Goal: Task Accomplishment & Management: Use online tool/utility

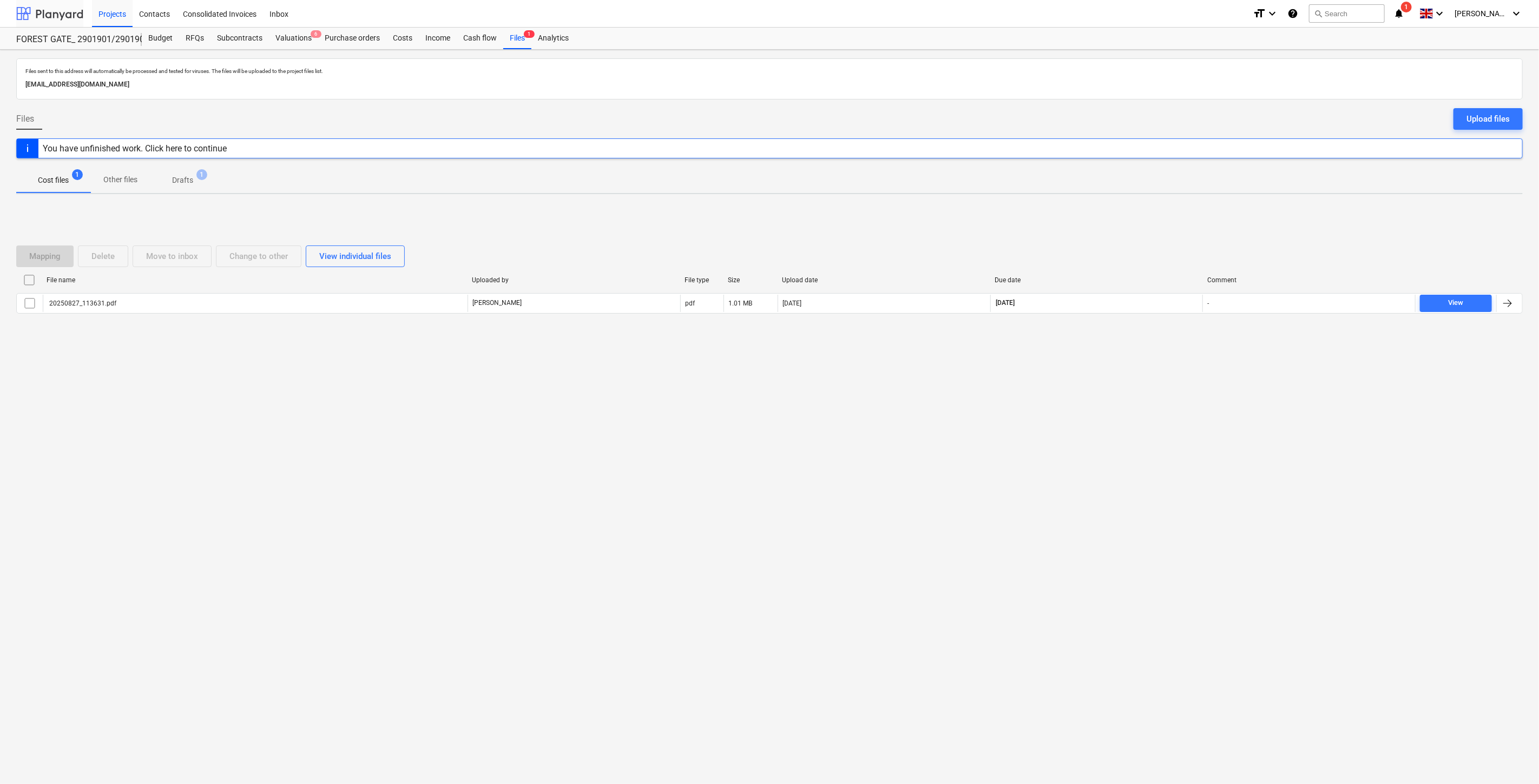
click at [49, 20] on div at bounding box center [50, 13] width 67 height 27
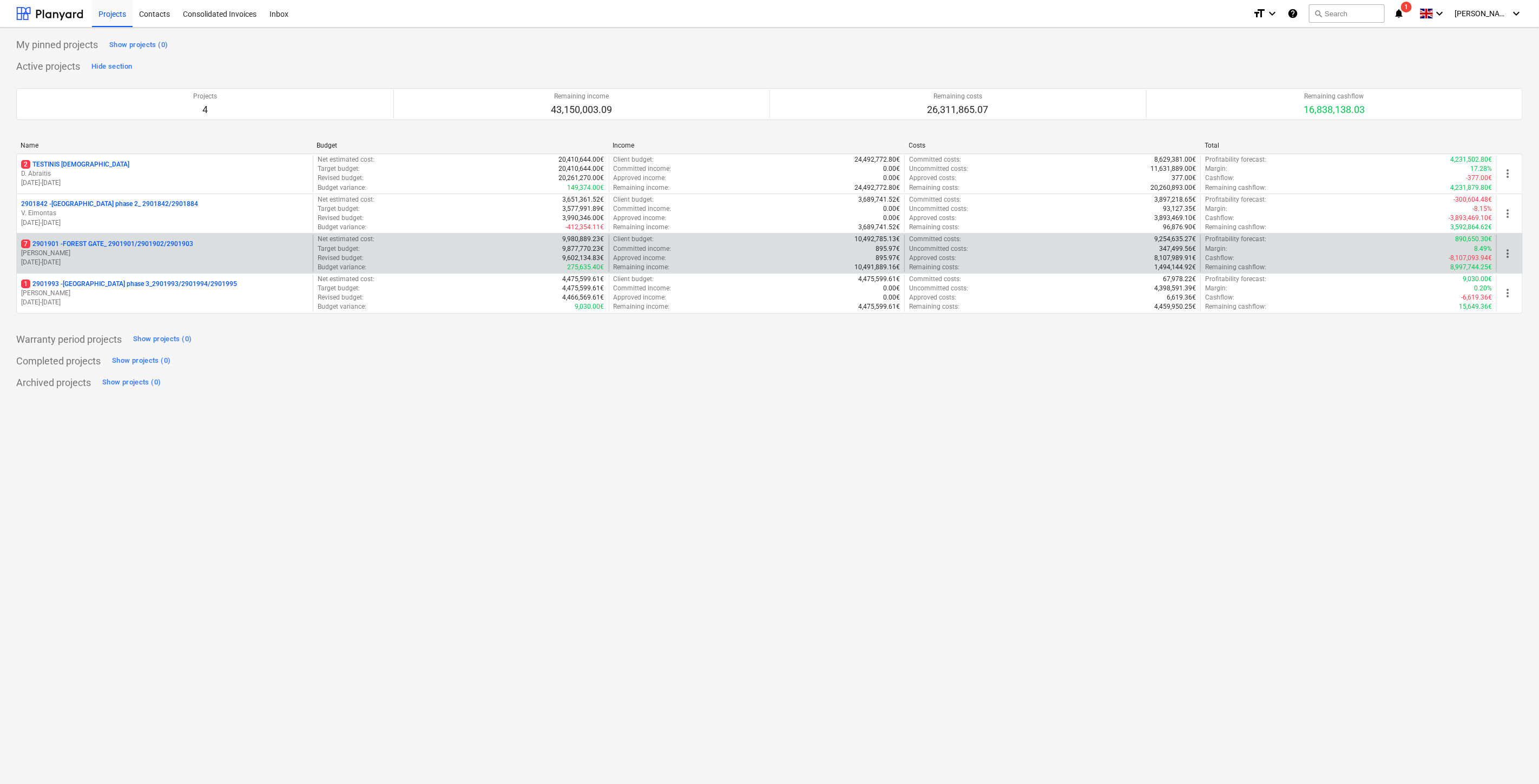
click at [130, 257] on p "[PERSON_NAME]" at bounding box center [164, 253] width 287 height 9
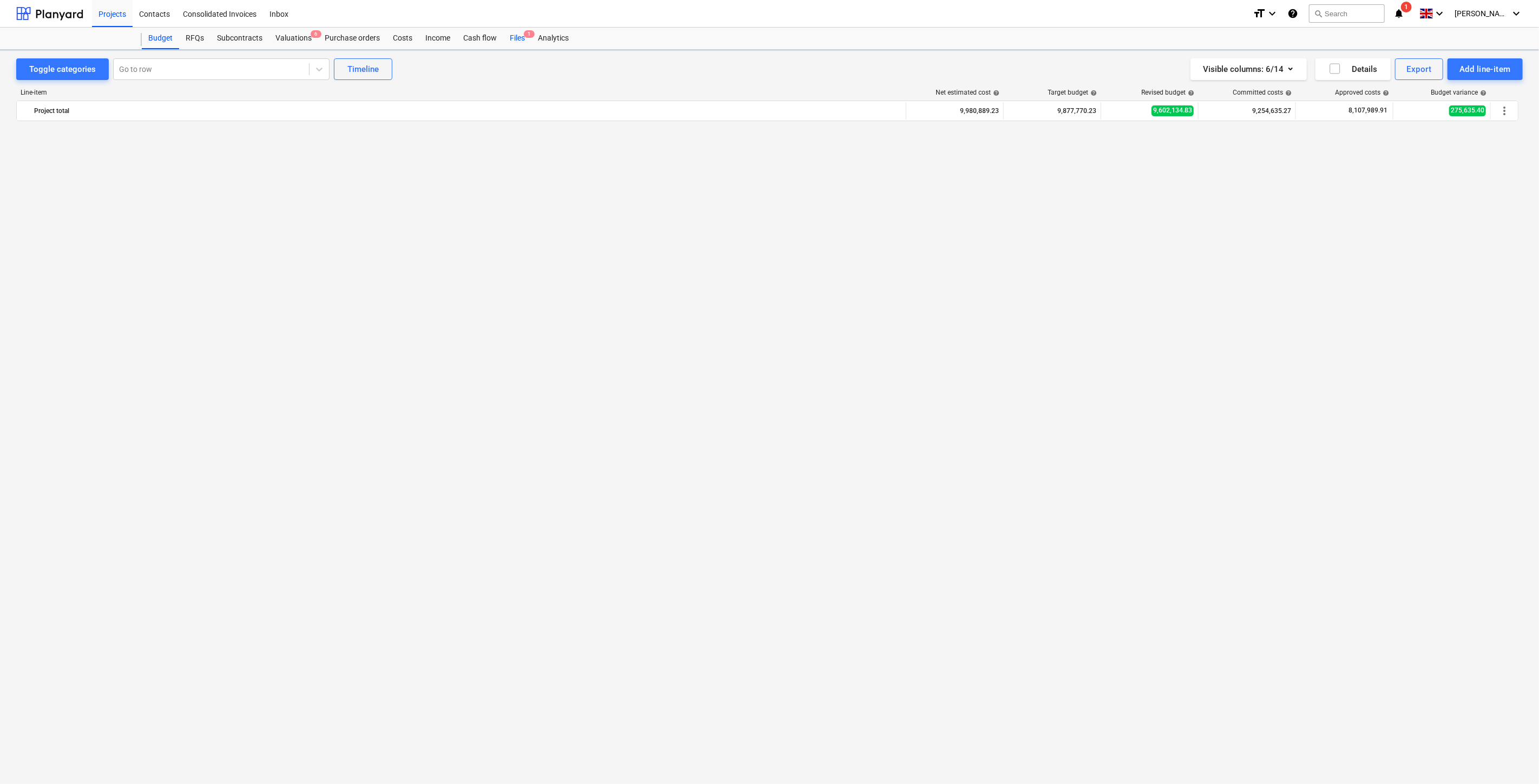
click at [522, 39] on div "Files 1" at bounding box center [517, 38] width 28 height 21
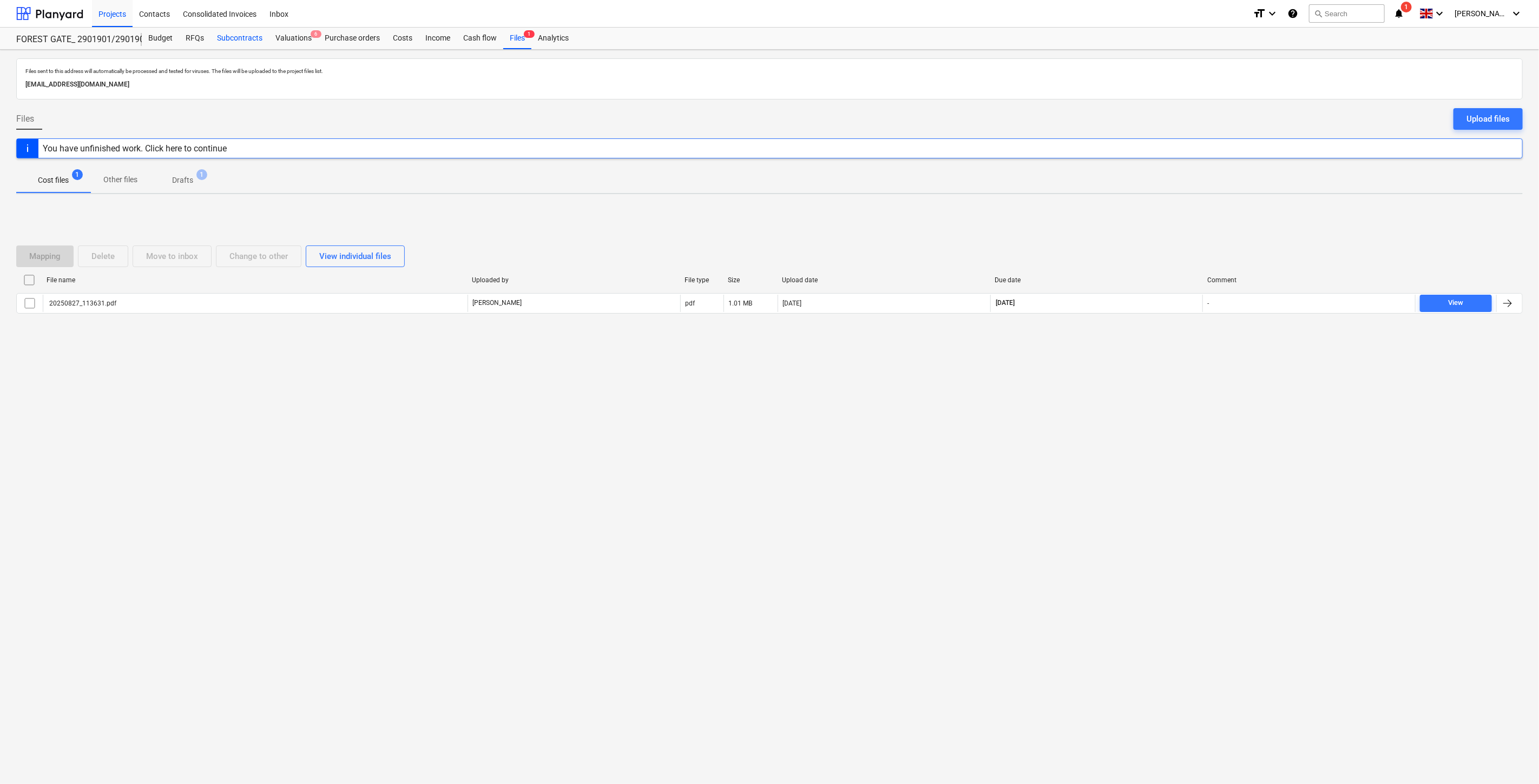
click at [243, 47] on div "Subcontracts" at bounding box center [240, 38] width 59 height 21
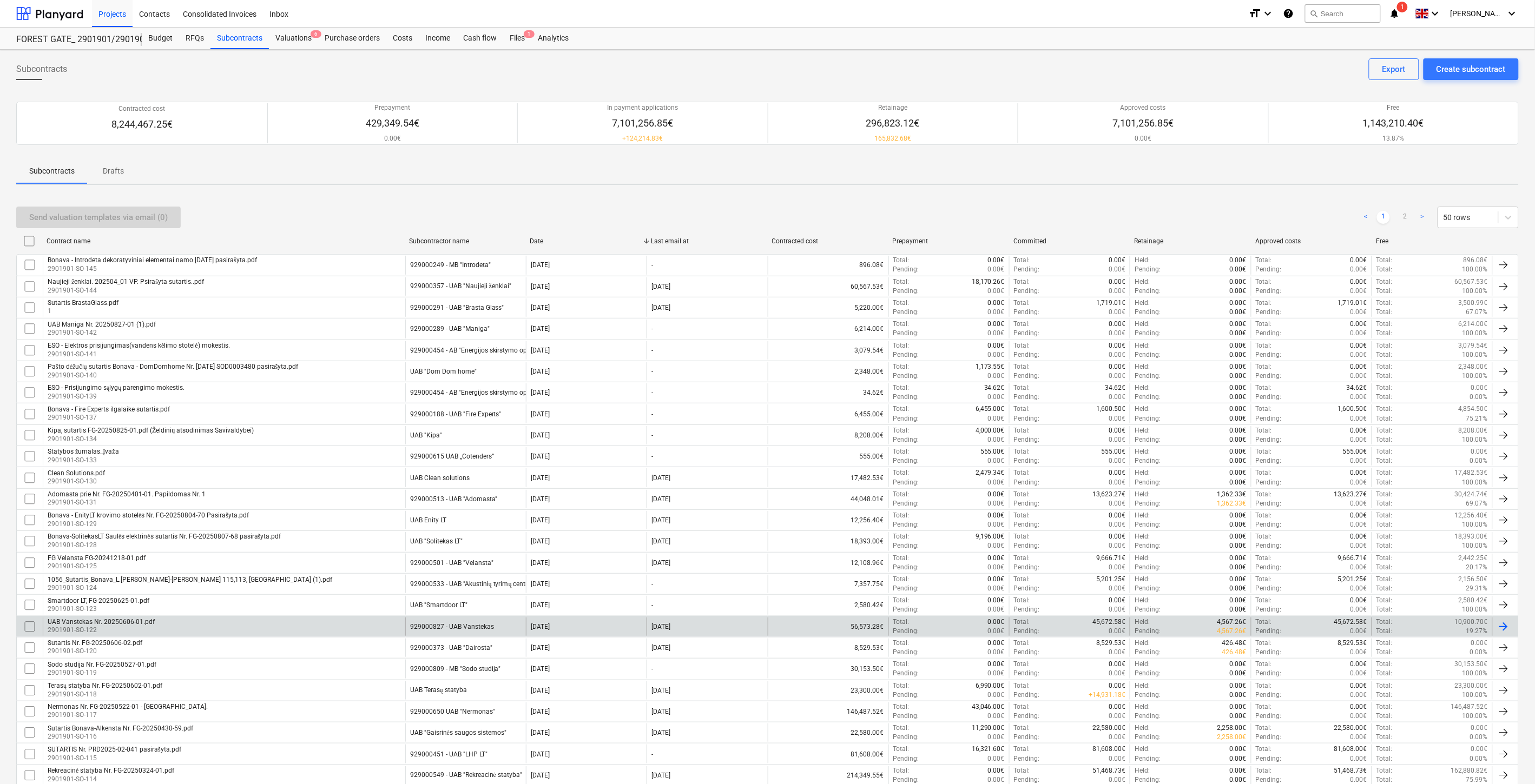
click at [245, 626] on div "UAB Vanstekas Nr. 20250606-01.pdf 2901901-SO-122" at bounding box center [224, 626] width 363 height 19
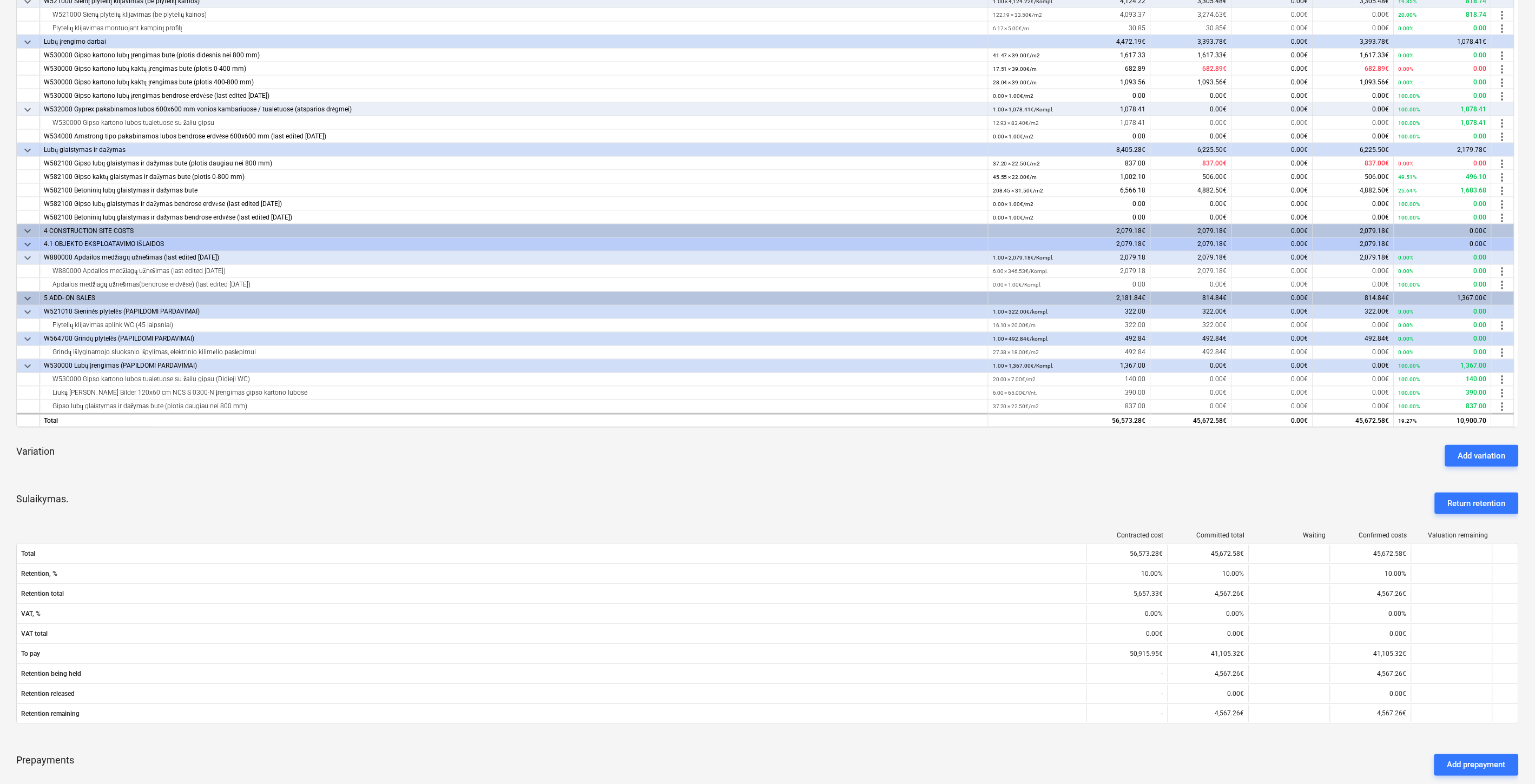
scroll to position [245, 0]
drag, startPoint x: 313, startPoint y: 481, endPoint x: 333, endPoint y: 471, distance: 22.4
click at [314, 479] on div "keyboard_arrow_down Line-item Contracted cost Committed total Waiting Approved …" at bounding box center [767, 372] width 1502 height 828
drag, startPoint x: 333, startPoint y: 471, endPoint x: 39, endPoint y: 479, distance: 294.1
click at [332, 471] on div "Variation Add variation" at bounding box center [767, 457] width 1502 height 39
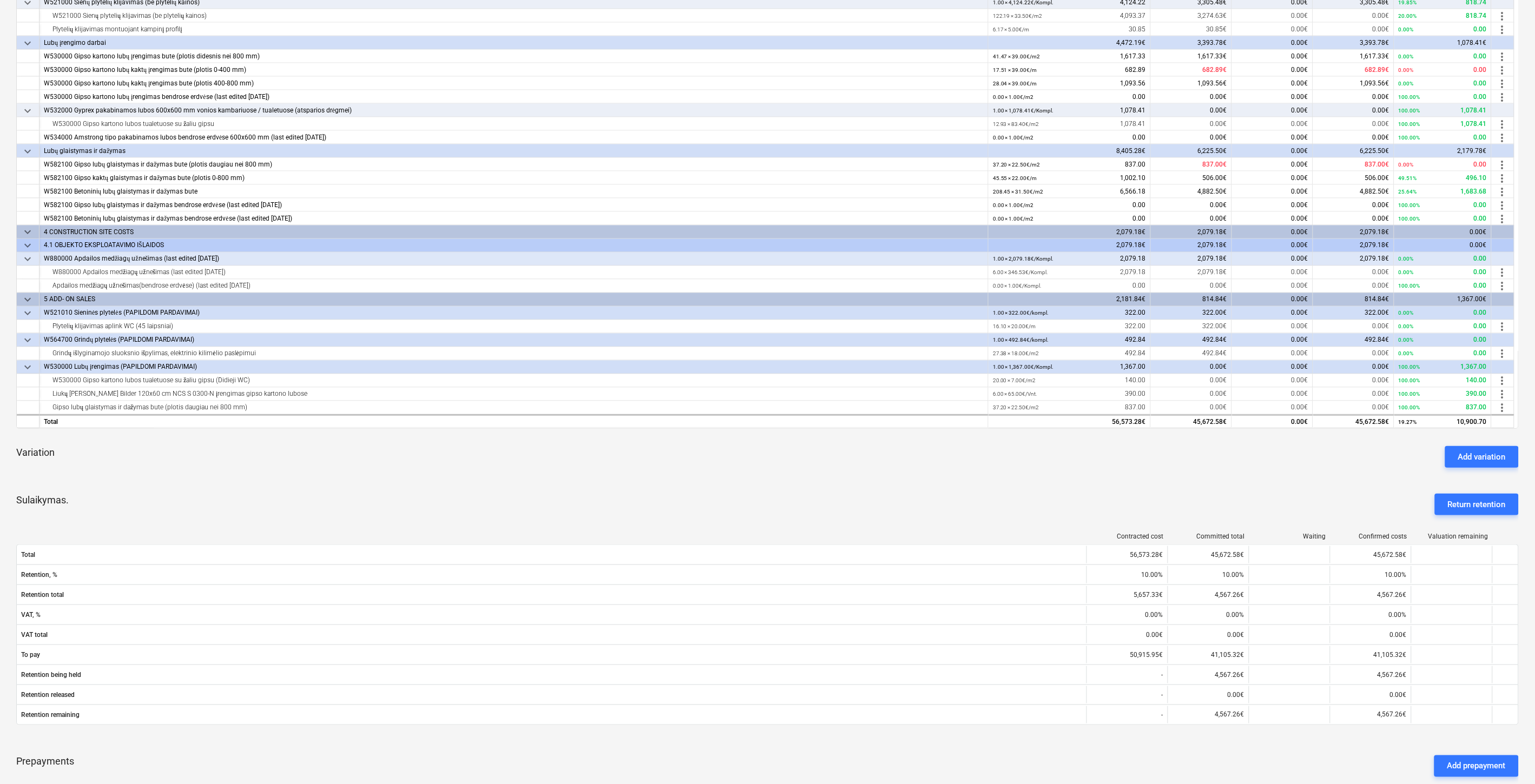
click at [329, 480] on div "keyboard_arrow_down Line-item Contracted cost Committed total Waiting Approved …" at bounding box center [767, 372] width 1502 height 828
click at [358, 469] on div "Variation Add variation" at bounding box center [767, 457] width 1502 height 39
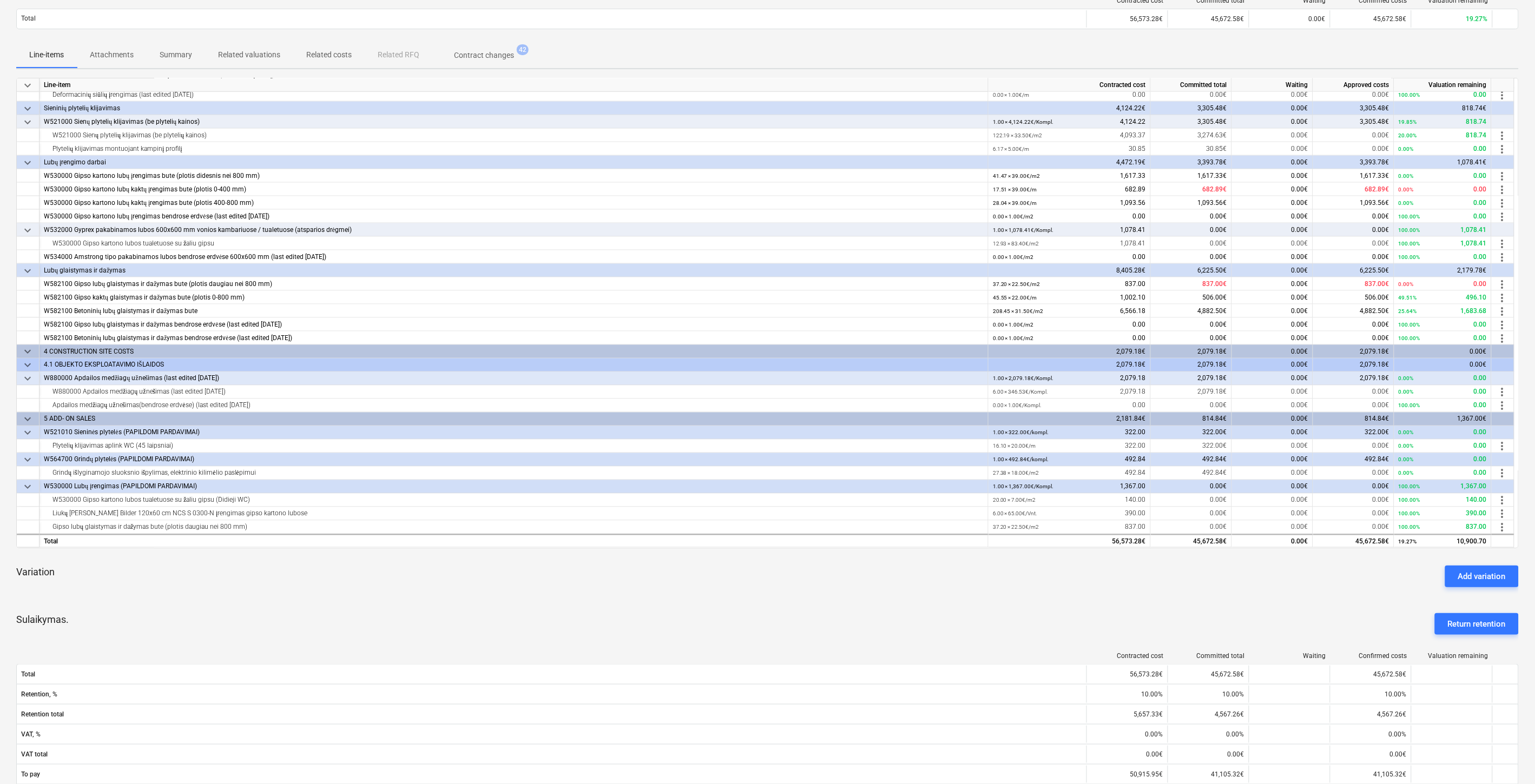
scroll to position [125, 0]
drag, startPoint x: 252, startPoint y: 499, endPoint x: 213, endPoint y: 499, distance: 39.0
click at [213, 499] on div "W530000 Gipso kartono lubos tualetuose su žaliu gipsu (Didieji WC)" at bounding box center [513, 501] width 940 height 14
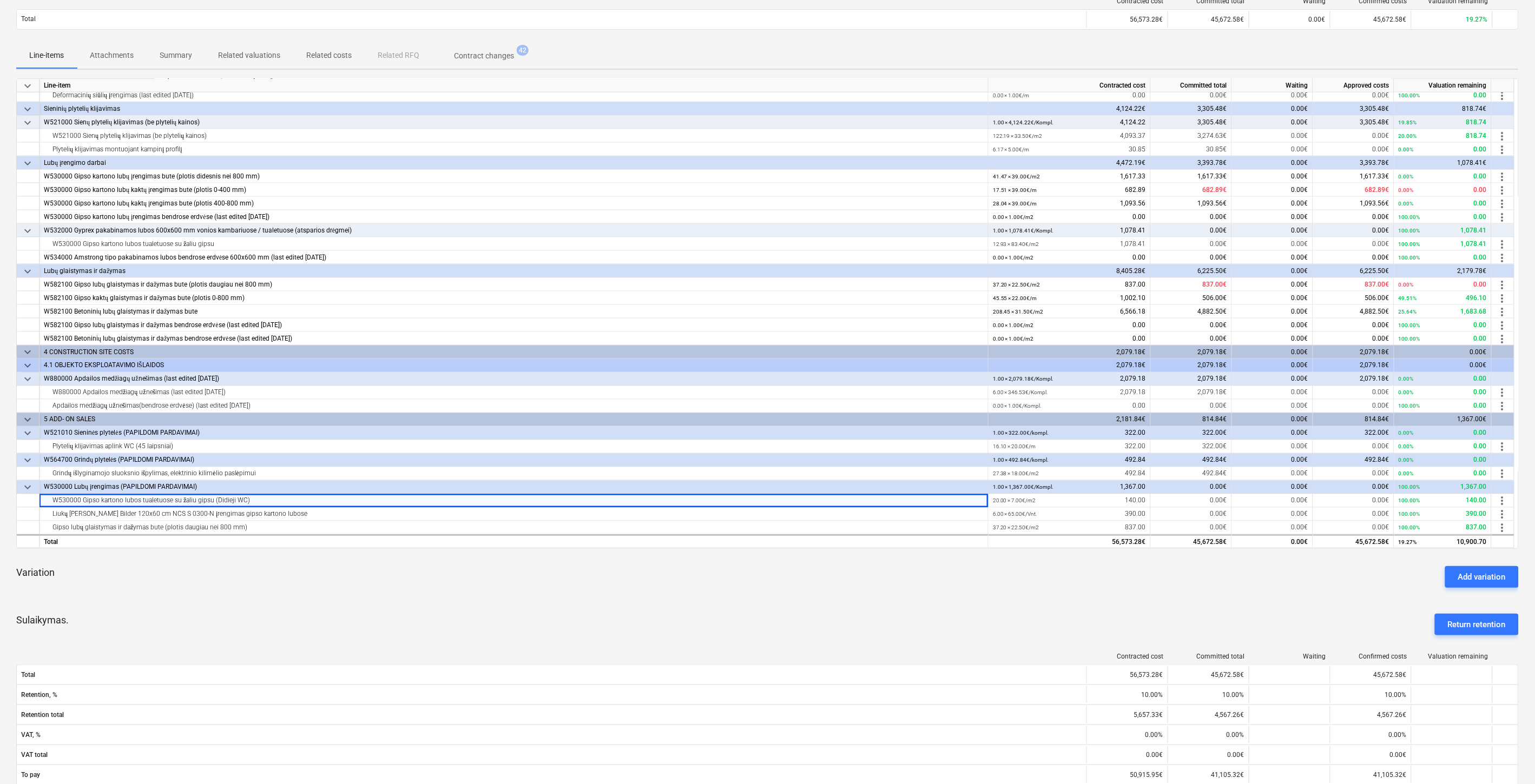
click at [779, 574] on div "Variation Add variation" at bounding box center [767, 577] width 1502 height 39
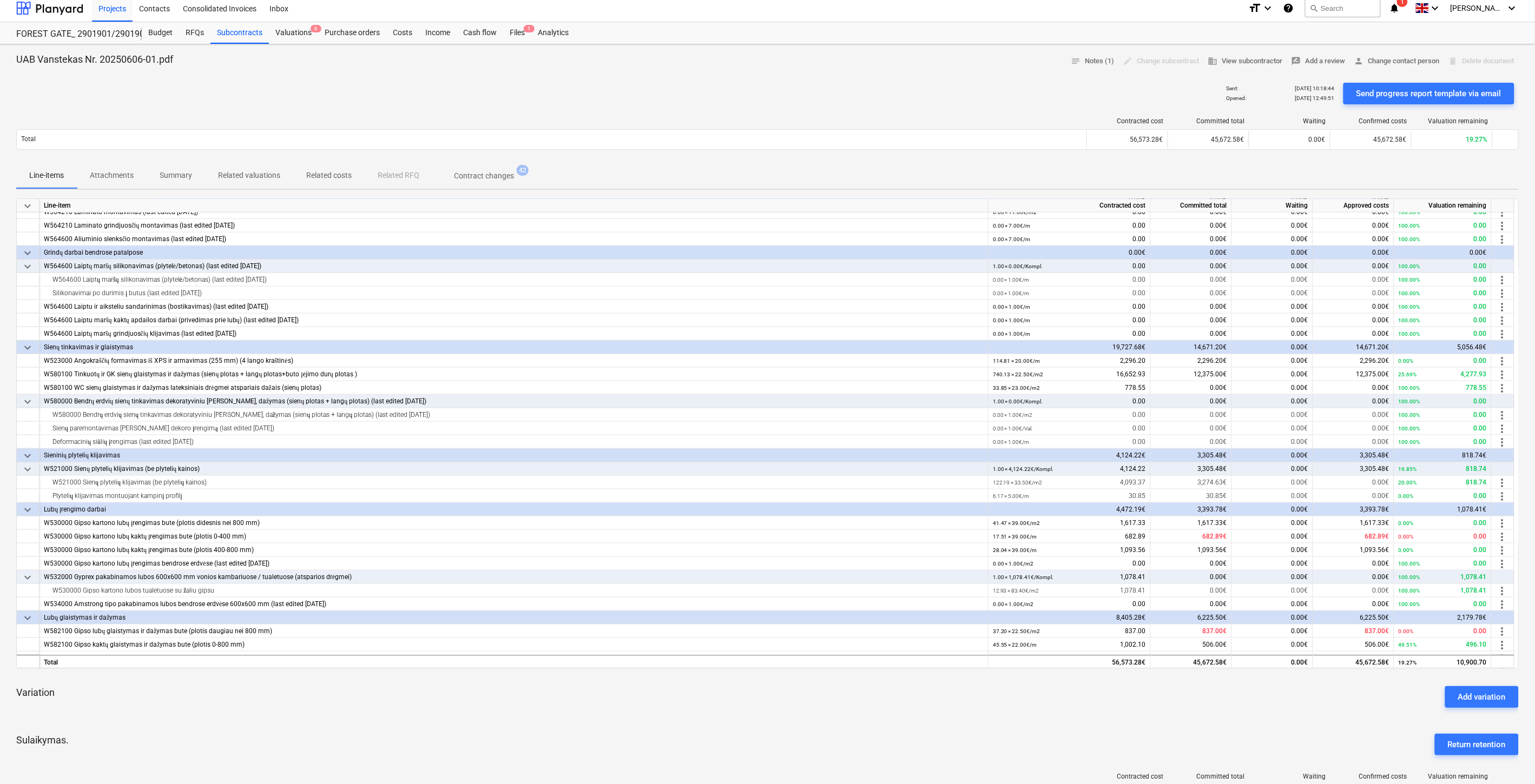
scroll to position [707, 0]
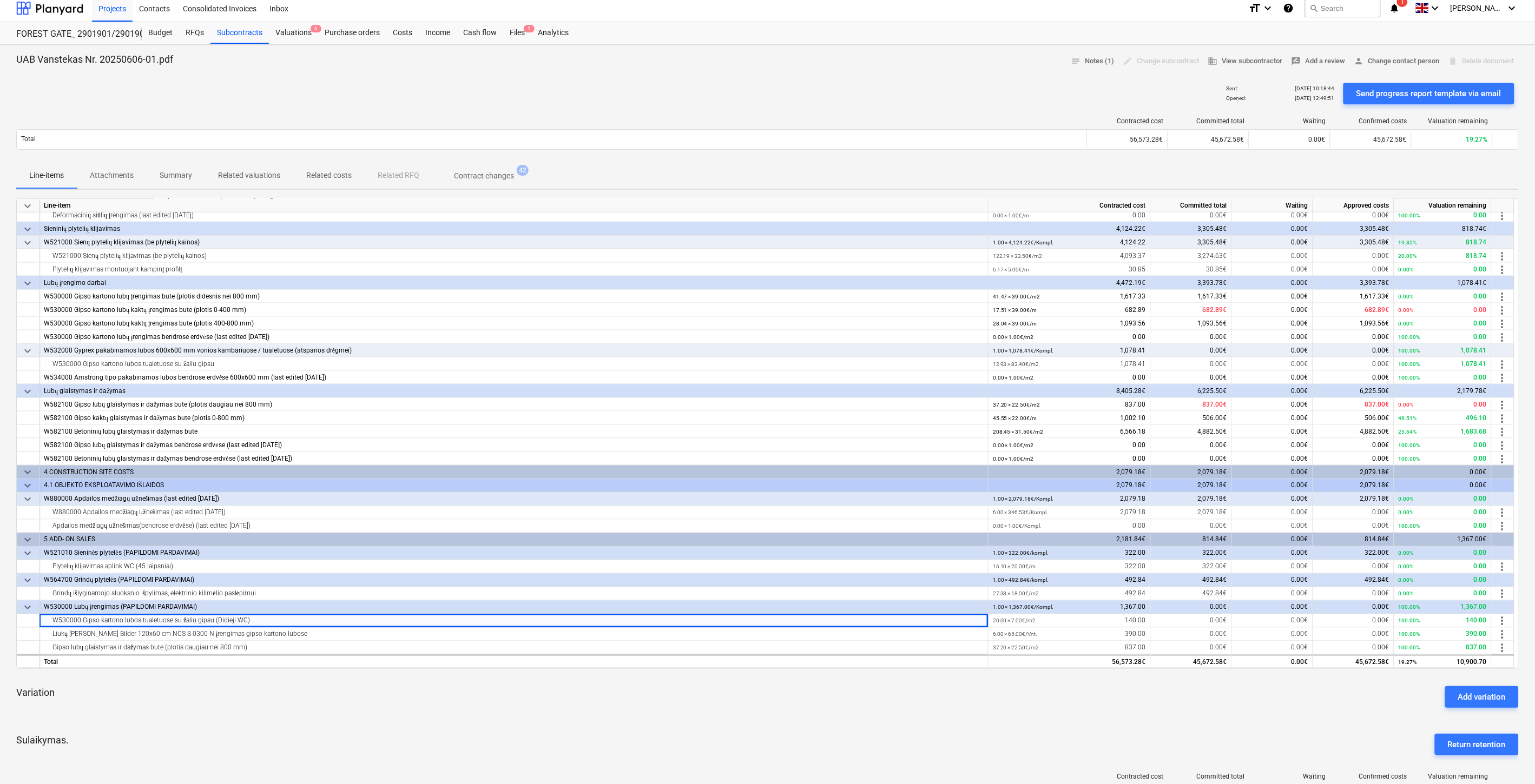
click at [368, 731] on div "Sulaikymas. Return retention" at bounding box center [767, 745] width 1502 height 39
click at [428, 706] on div "Variation Add variation" at bounding box center [767, 697] width 1502 height 39
drag, startPoint x: 304, startPoint y: 724, endPoint x: 311, endPoint y: 722, distance: 7.3
click at [311, 722] on div "keyboard_arrow_down Line-item Contracted cost Committed total Waiting Approved …" at bounding box center [767, 612] width 1502 height 828
click at [363, 709] on div "Variation Add variation" at bounding box center [767, 697] width 1502 height 39
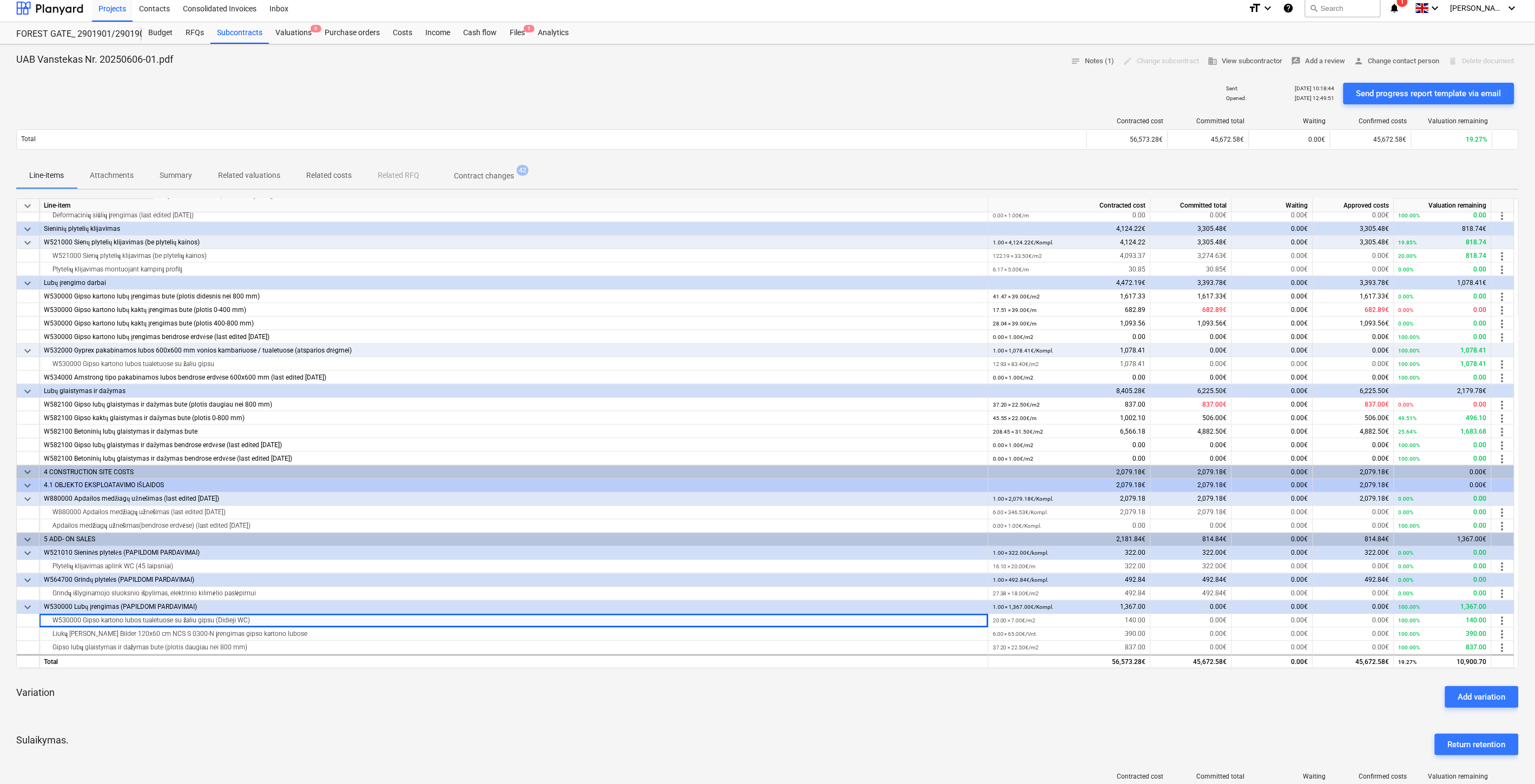
click at [877, 731] on div "Sulaikymas. Return retention" at bounding box center [767, 745] width 1502 height 39
click at [891, 724] on div "keyboard_arrow_down Line-item Contracted cost Committed total Waiting Approved …" at bounding box center [767, 612] width 1502 height 828
click at [514, 33] on div "Files 1" at bounding box center [517, 33] width 28 height 21
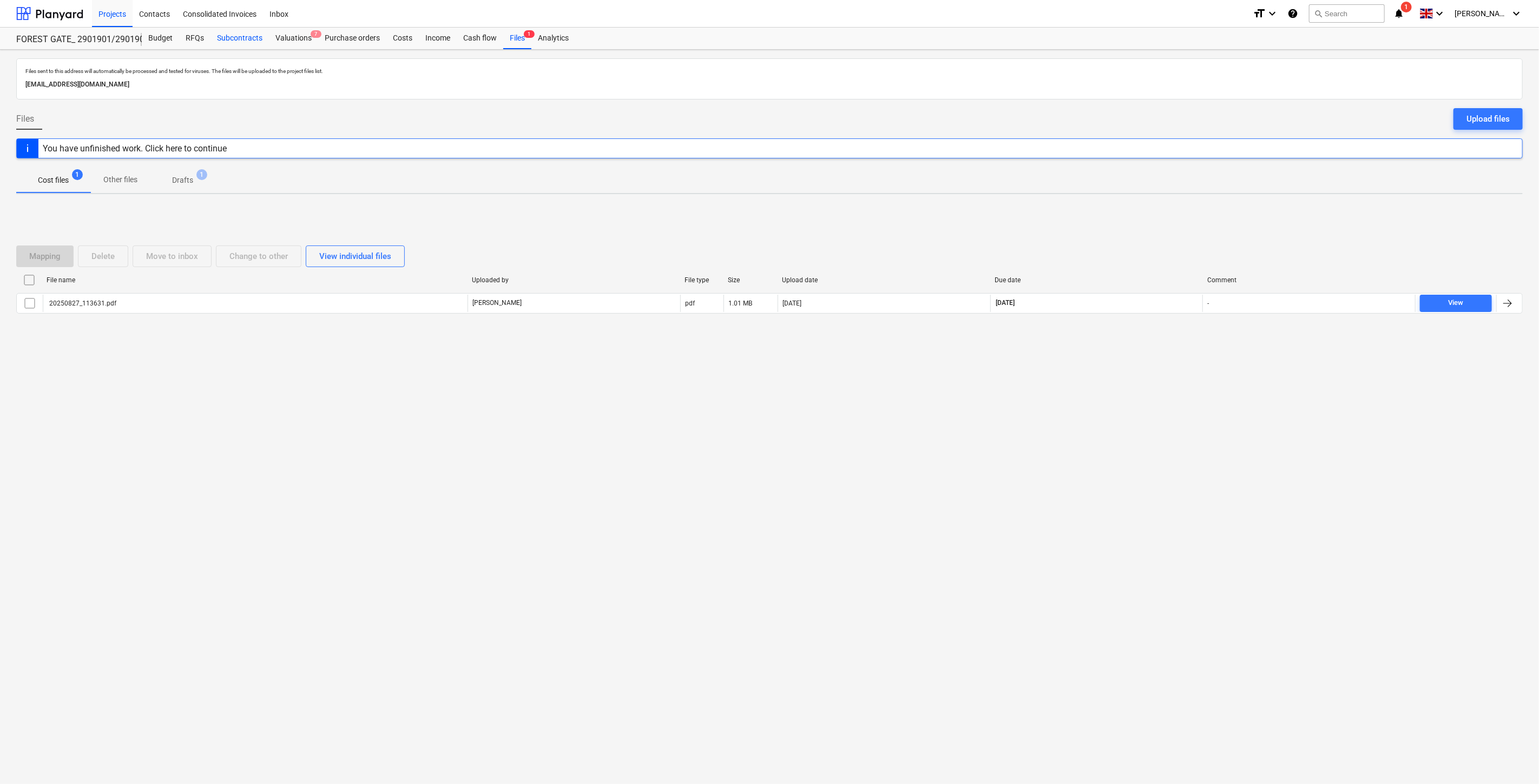
click at [266, 35] on div "Subcontracts" at bounding box center [240, 38] width 59 height 21
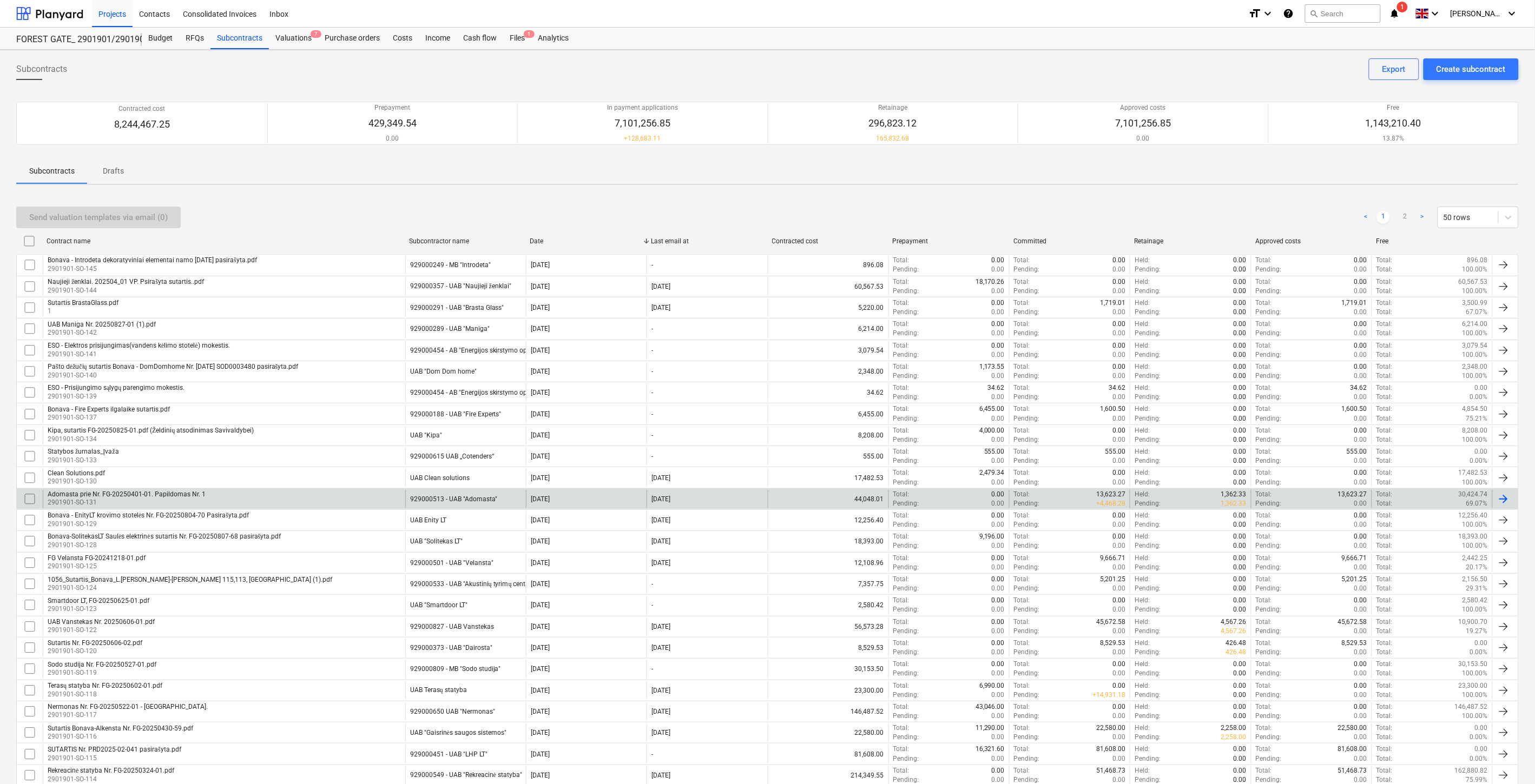
scroll to position [120, 0]
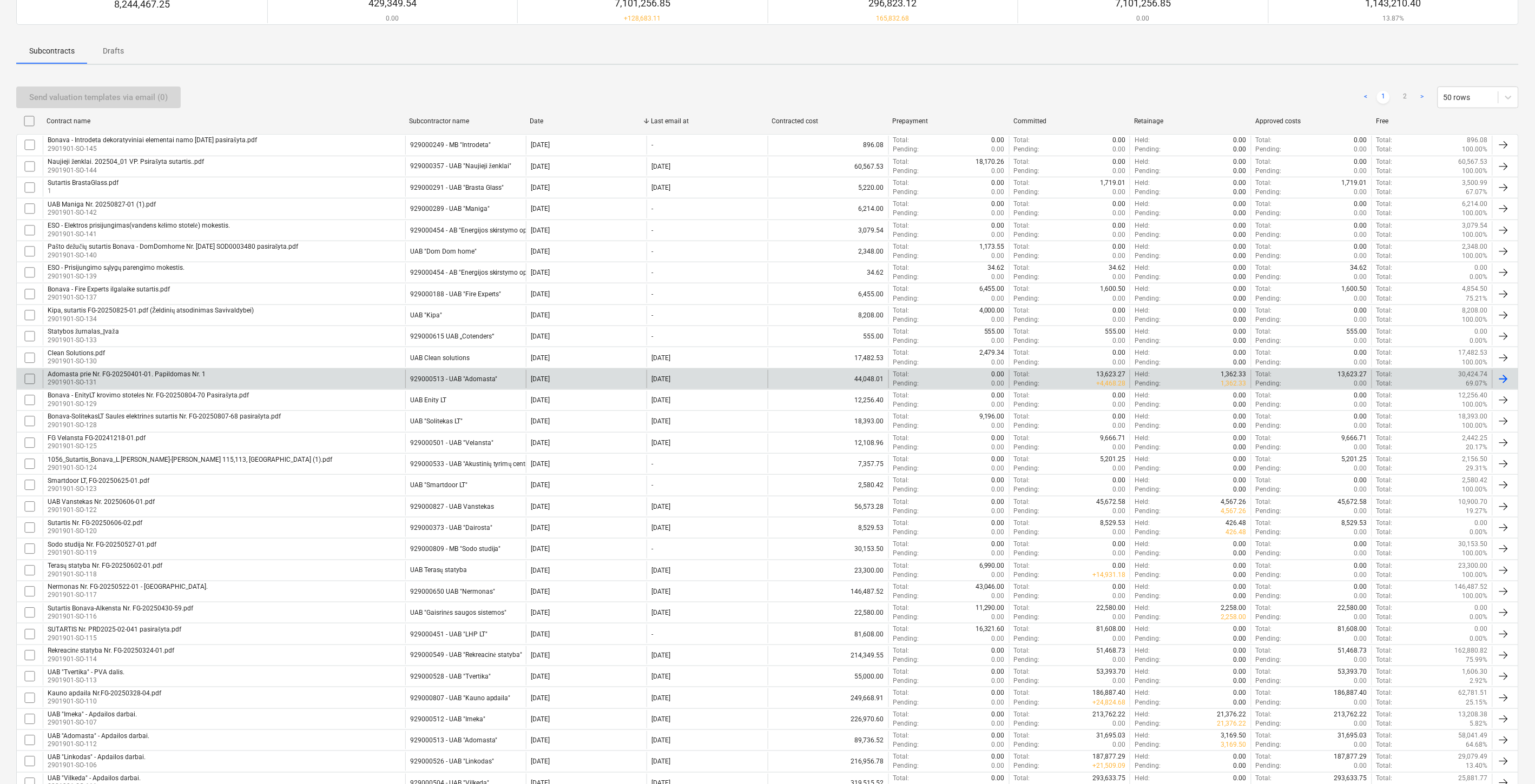
click at [27, 381] on input "checkbox" at bounding box center [29, 379] width 17 height 17
click at [142, 94] on div "Send valuation templates via email (1)" at bounding box center [99, 97] width 139 height 14
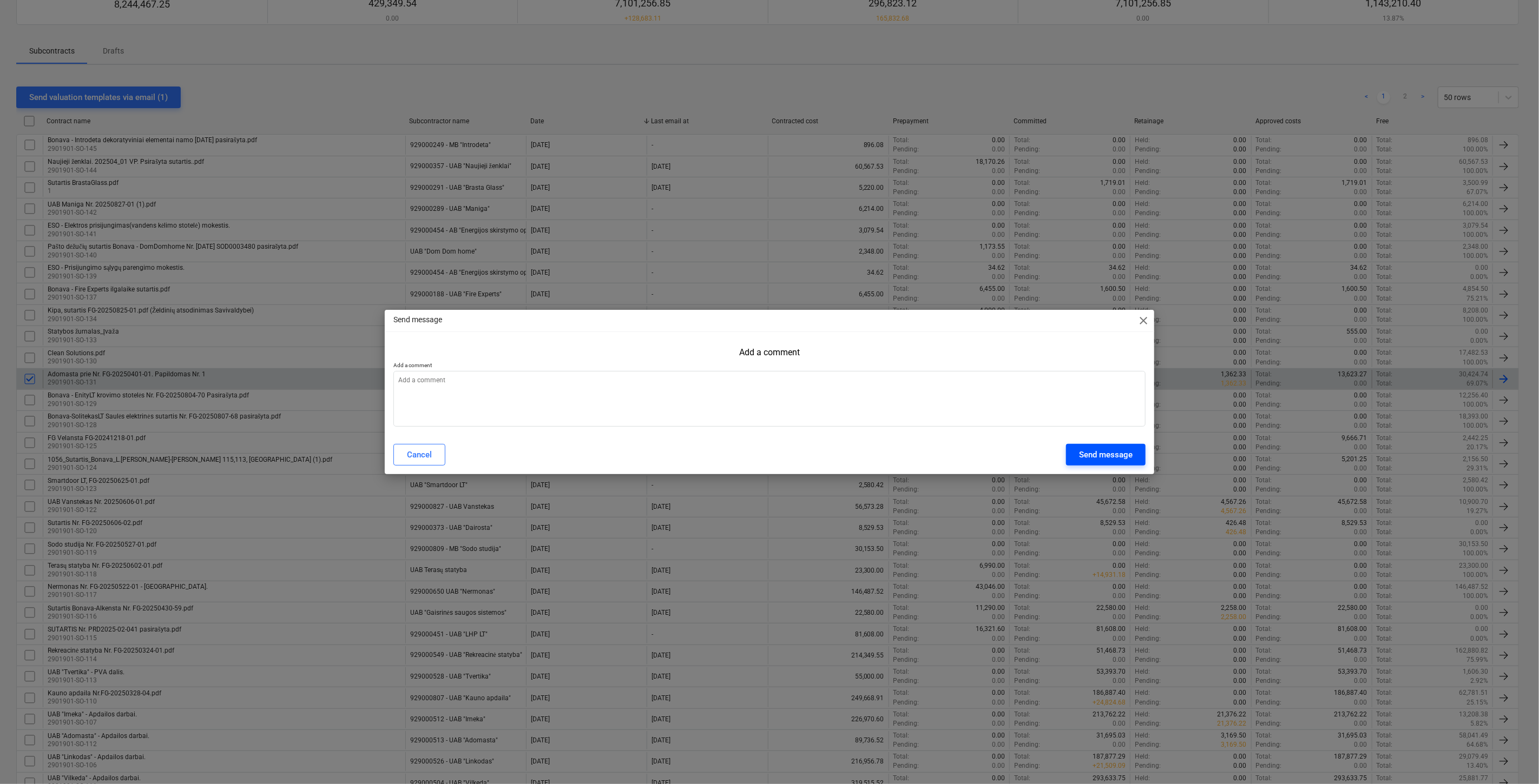
click at [1105, 457] on div "Send message" at bounding box center [1106, 455] width 54 height 14
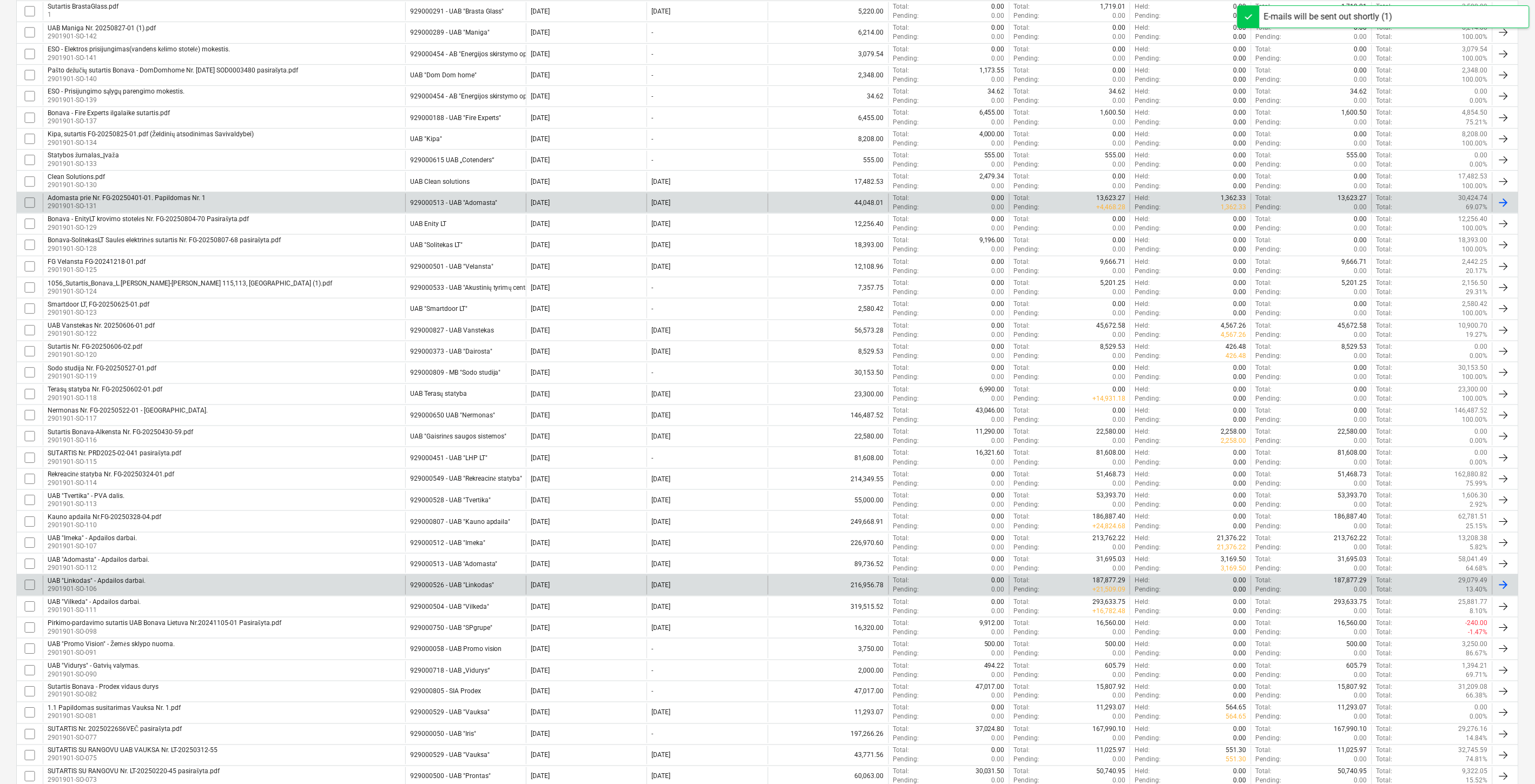
scroll to position [300, 0]
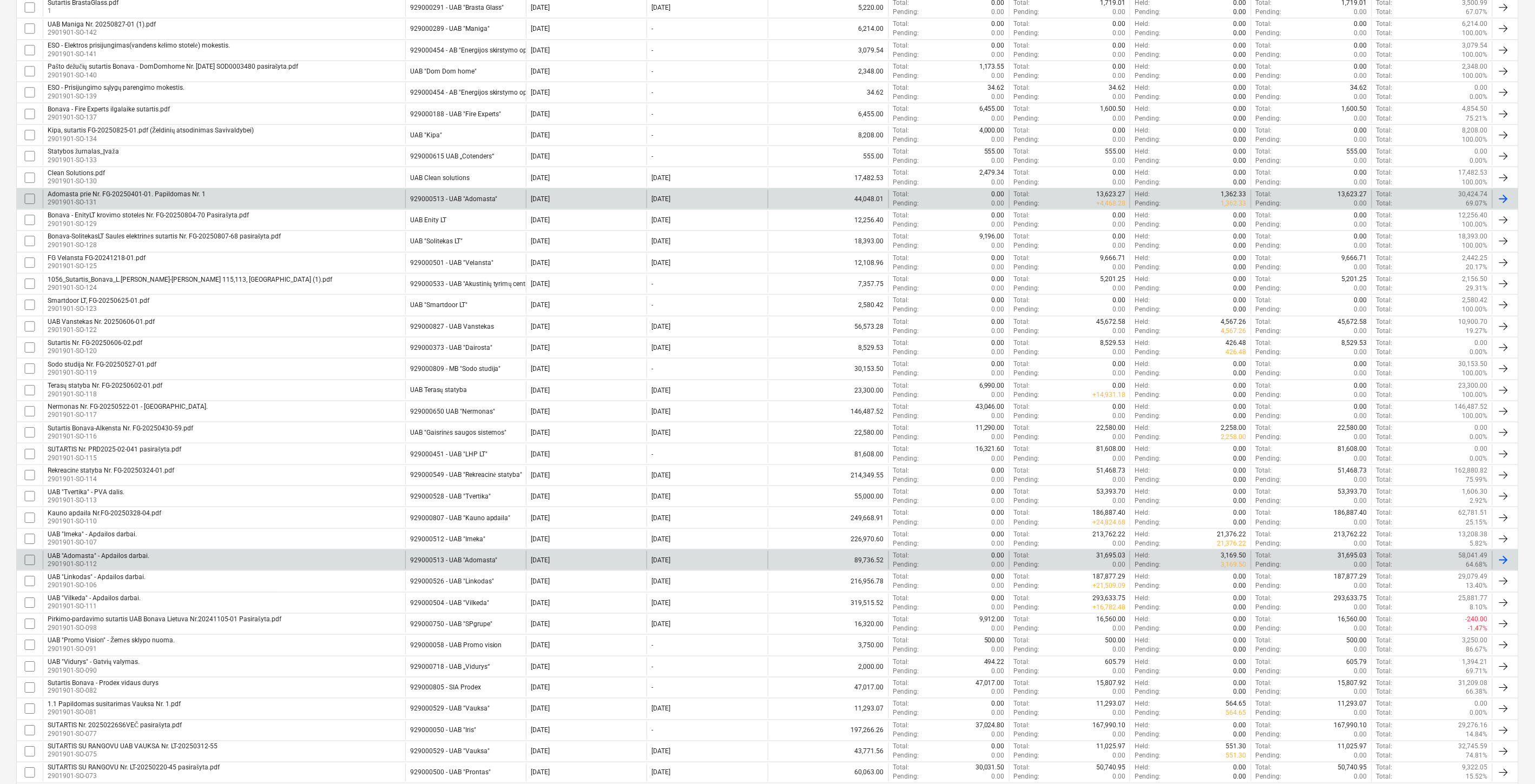
click at [30, 558] on input "checkbox" at bounding box center [29, 560] width 17 height 17
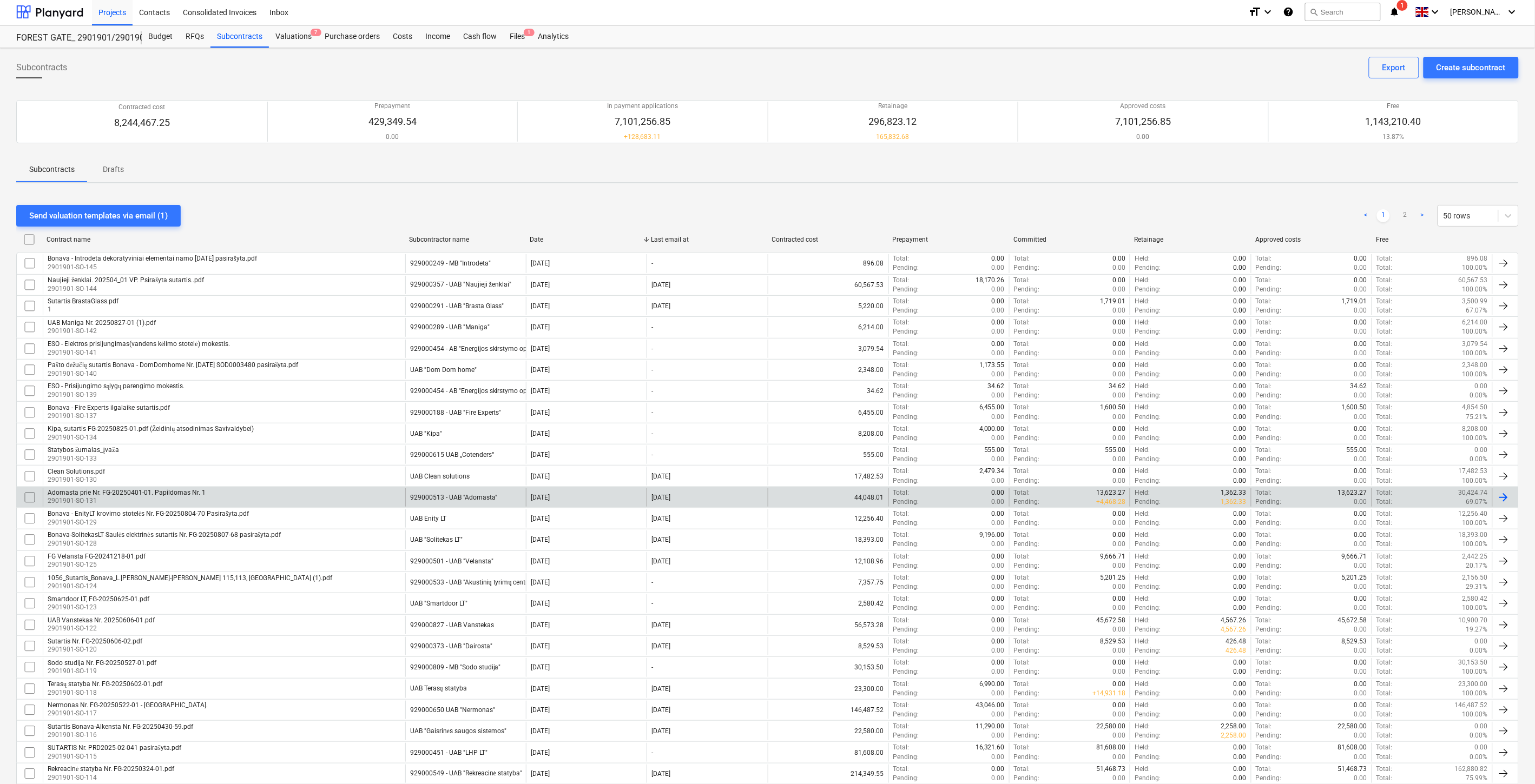
scroll to position [0, 0]
click at [105, 211] on div "Send valuation templates via email (1)" at bounding box center [99, 217] width 139 height 14
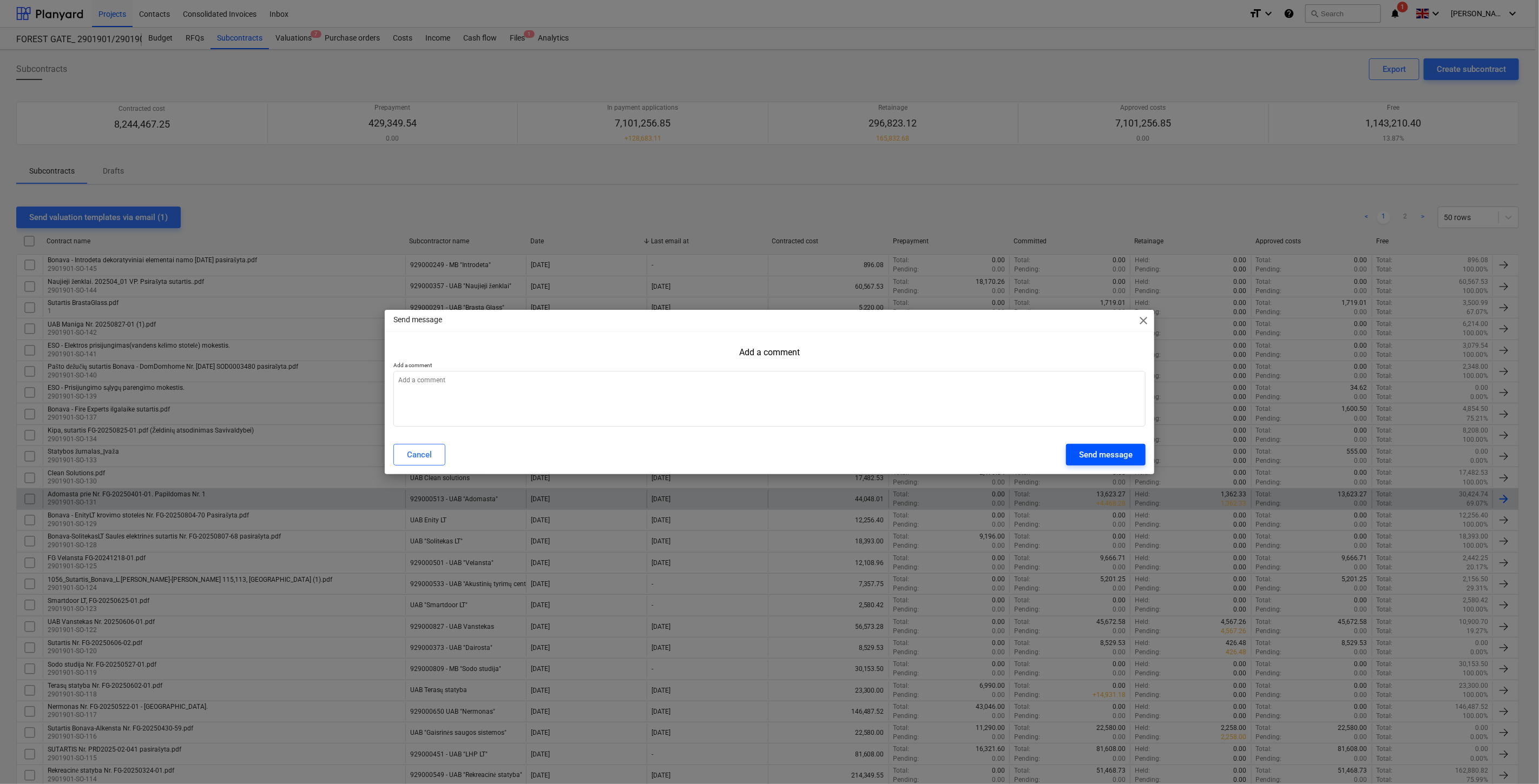
click at [1100, 450] on div "Send message" at bounding box center [1106, 455] width 54 height 14
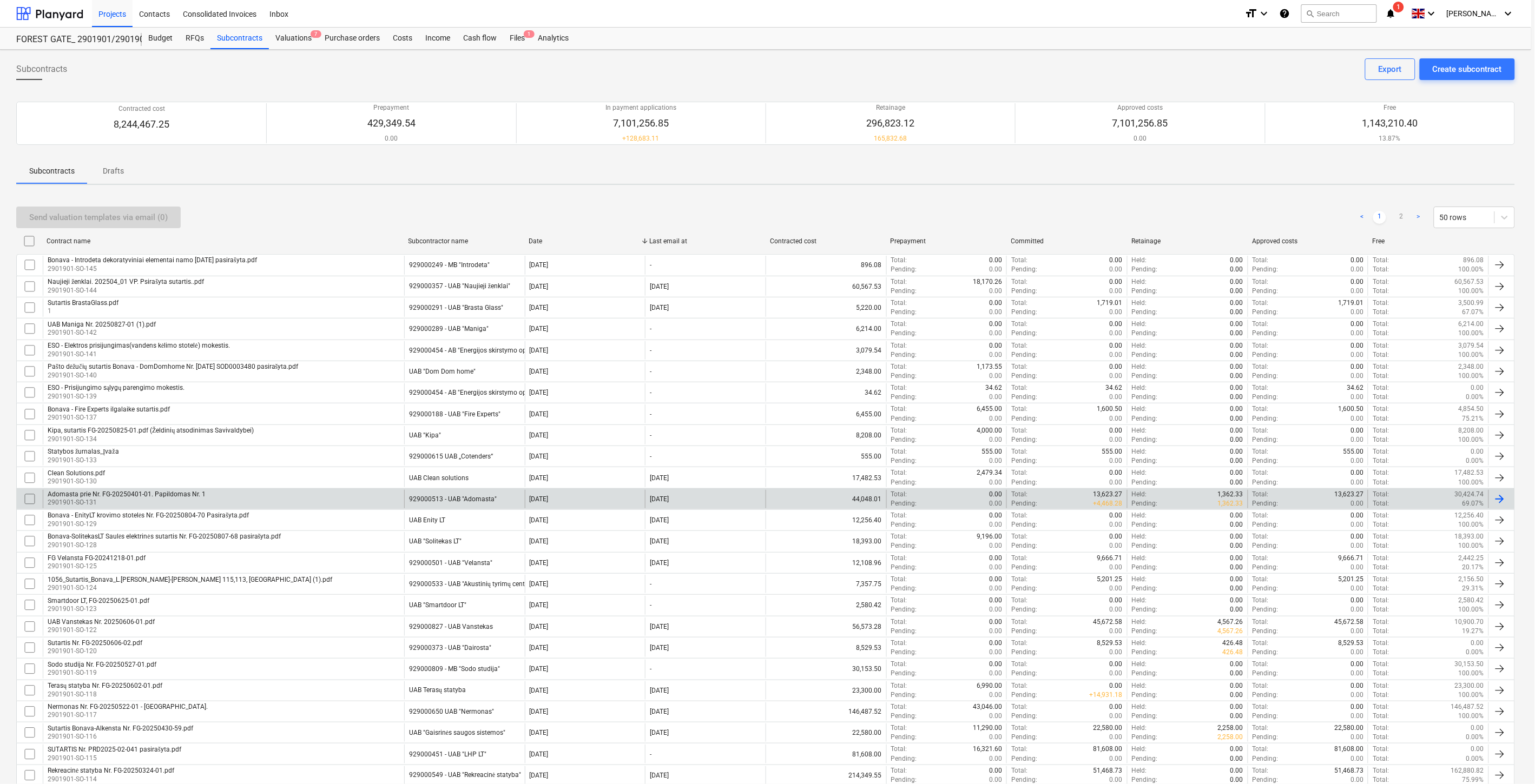
type textarea "x"
click at [1145, 211] on div "Send valuation templates via email (0) < 1 2 > 50 rows" at bounding box center [767, 217] width 1502 height 21
drag, startPoint x: 1171, startPoint y: 207, endPoint x: 1195, endPoint y: 199, distance: 25.3
click at [1171, 207] on div "Send valuation templates via email (0) < 1 2 > 50 rows" at bounding box center [767, 217] width 1502 height 21
click at [1195, 199] on div "Send valuation templates via email (0) < 1 2 > 50 rows Contract name Subcontrac…" at bounding box center [767, 777] width 1502 height 1168
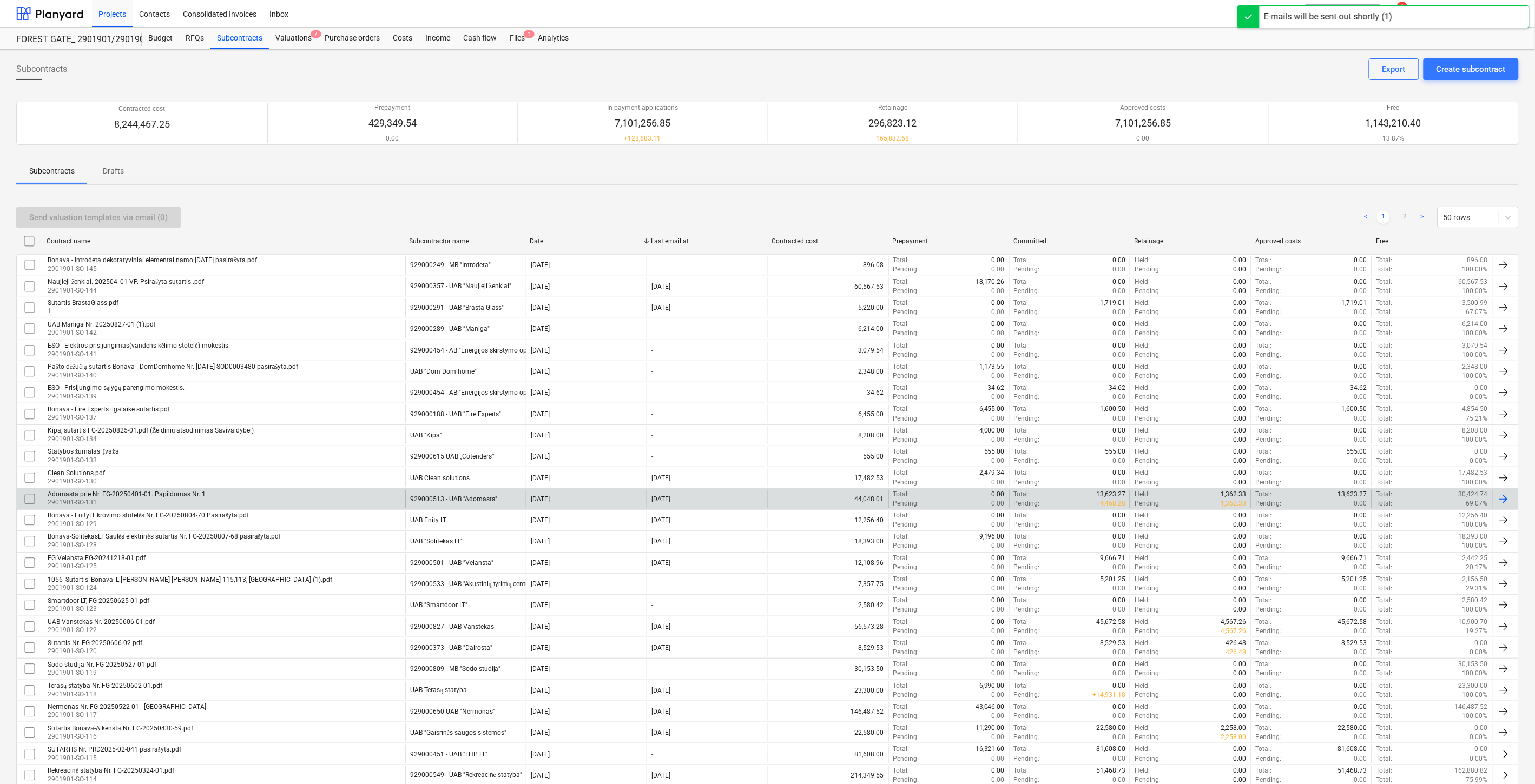
drag, startPoint x: 1207, startPoint y: 195, endPoint x: 532, endPoint y: 217, distance: 675.4
click at [1202, 195] on div "Send valuation templates via email (0) < 1 2 > 50 rows Contract name Subcontrac…" at bounding box center [767, 777] width 1502 height 1168
click at [1186, 211] on div "Send valuation templates via email (0) < 1 2 > 50 rows" at bounding box center [767, 217] width 1502 height 21
click at [1194, 208] on div "Send valuation templates via email (0) < 1 2 > 50 rows" at bounding box center [767, 217] width 1502 height 21
drag, startPoint x: 235, startPoint y: 46, endPoint x: 376, endPoint y: 508, distance: 483.0
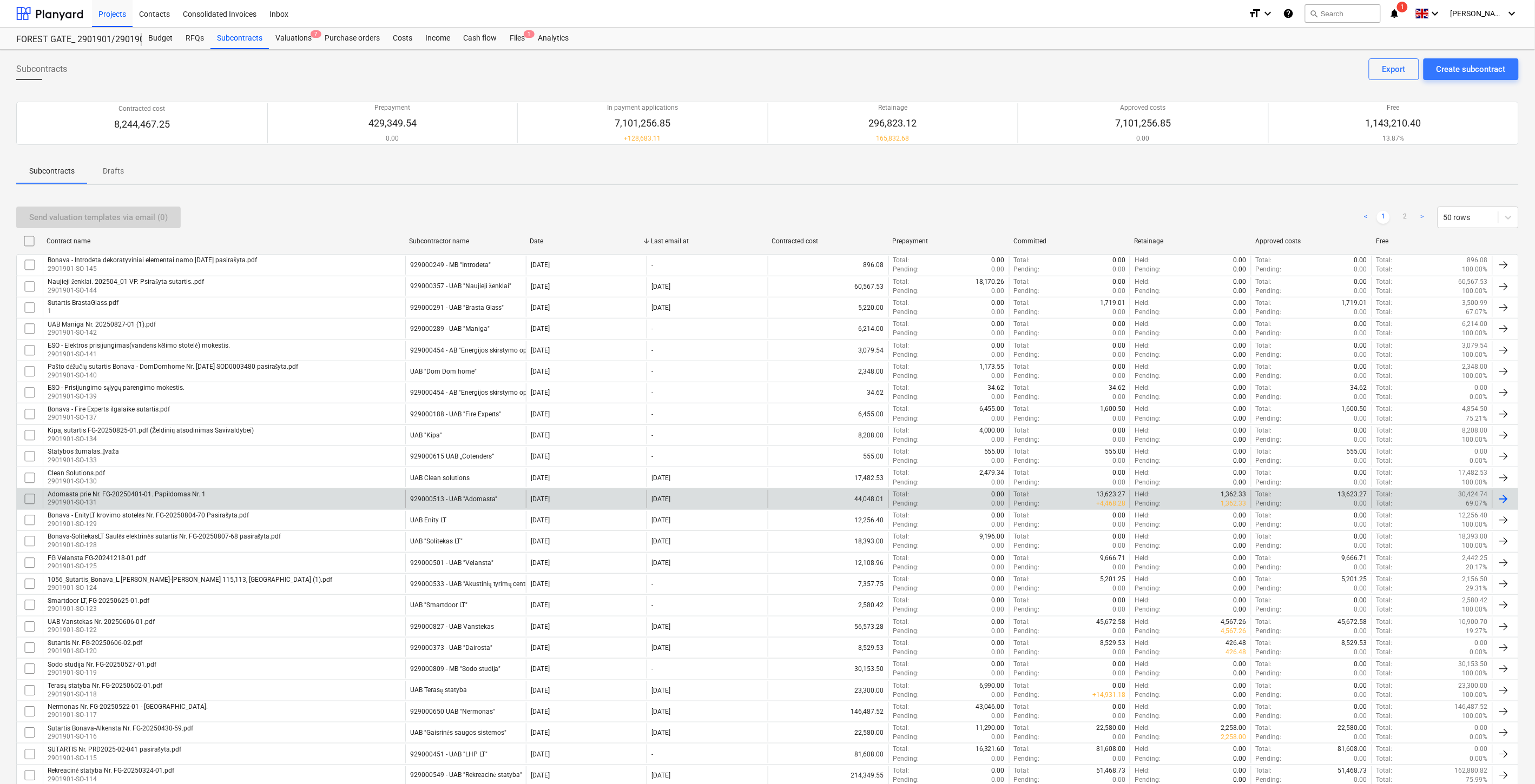
click at [235, 46] on div "Subcontracts" at bounding box center [240, 38] width 59 height 21
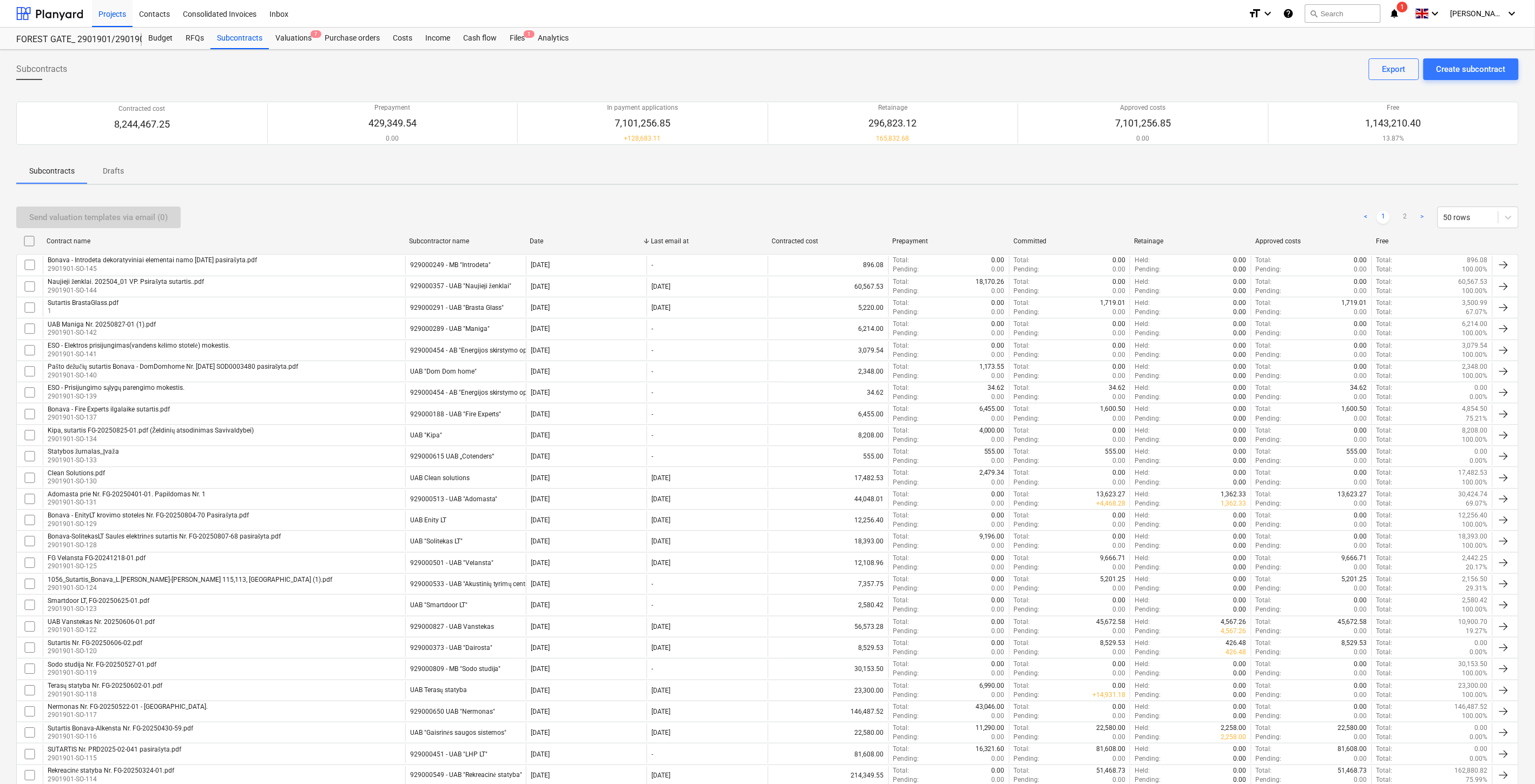
scroll to position [508, 0]
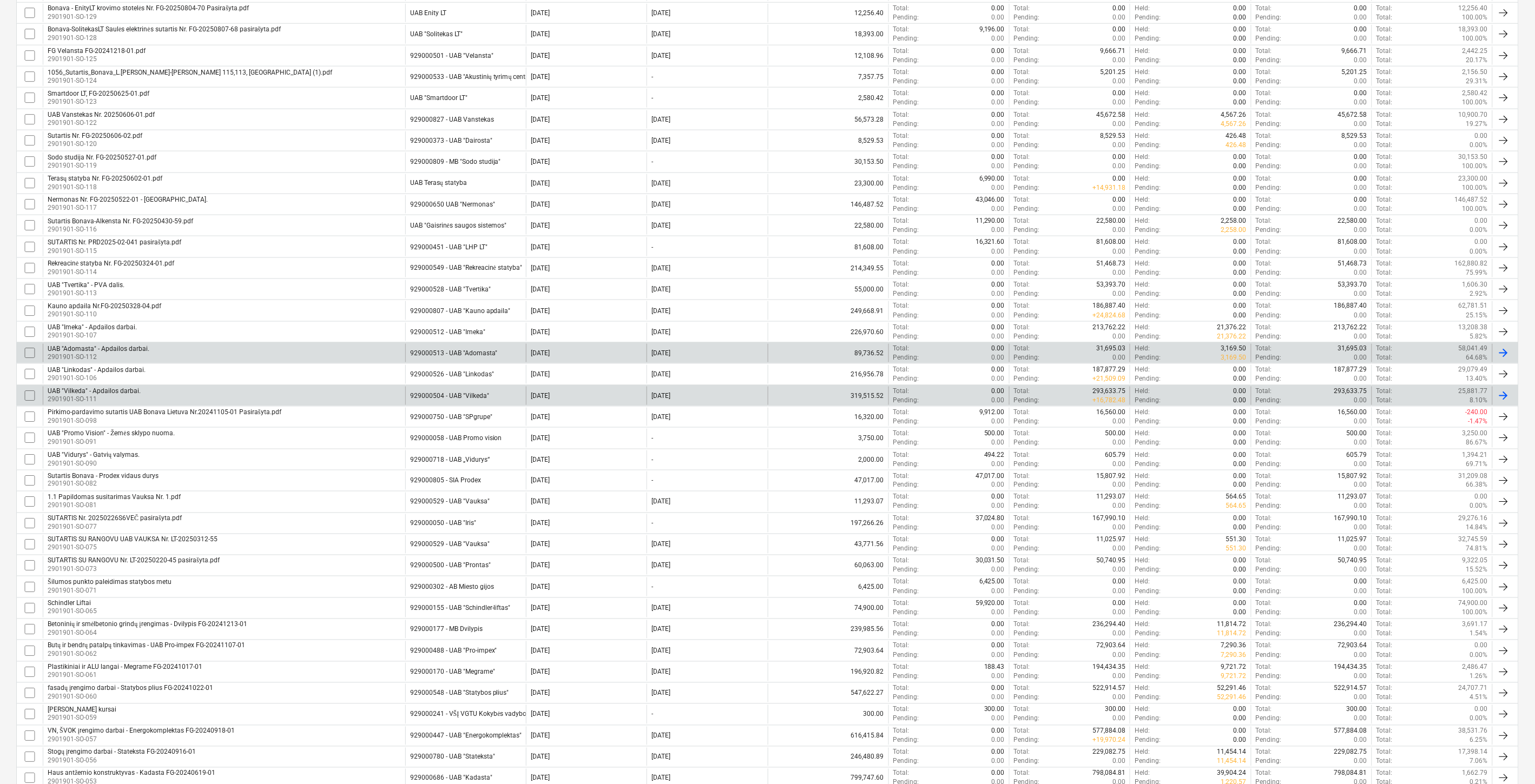
click at [303, 395] on div "UAB "Vilkeda" - Apdailos darbai. 2901901-SO-111" at bounding box center [224, 396] width 363 height 19
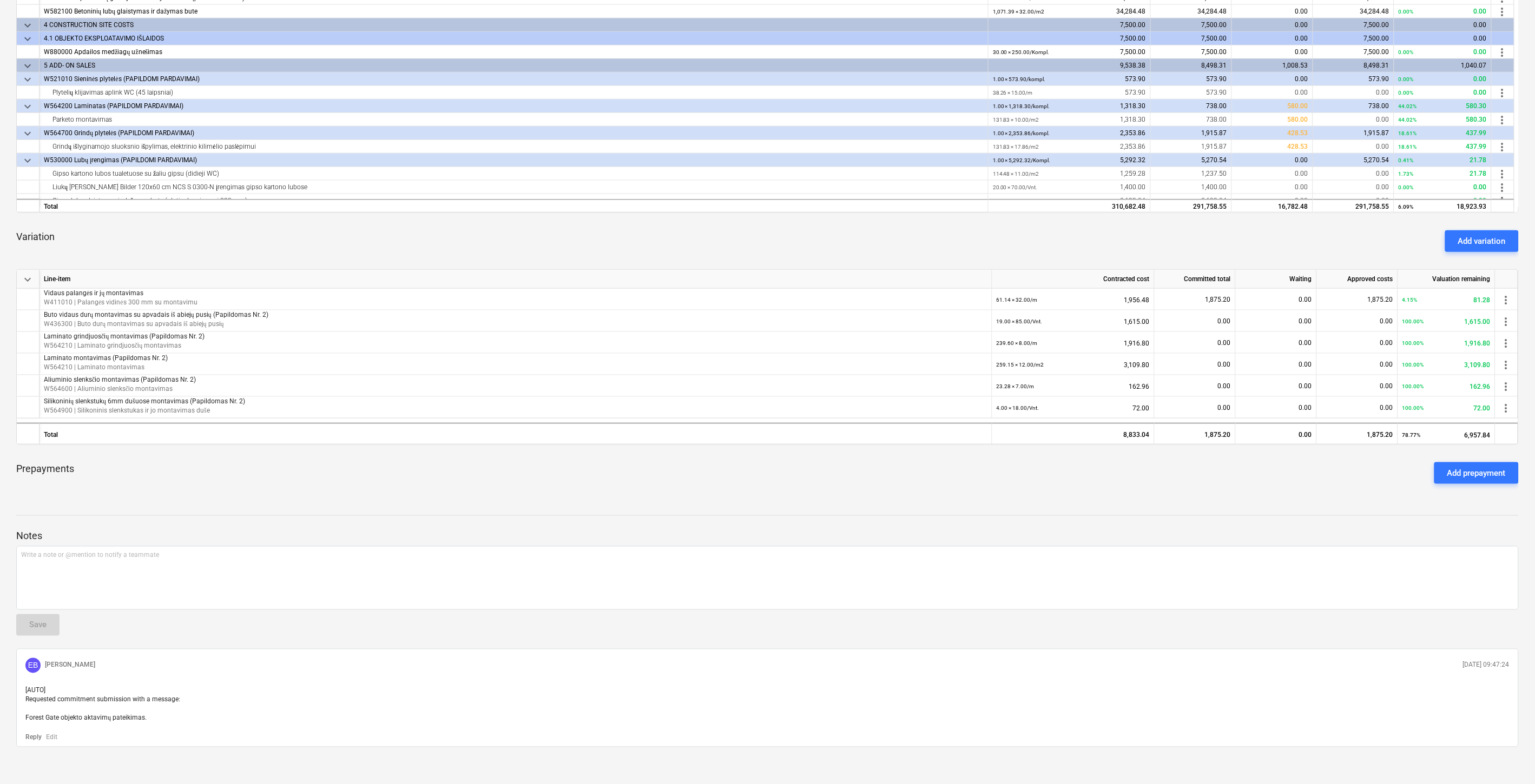
scroll to position [468, 0]
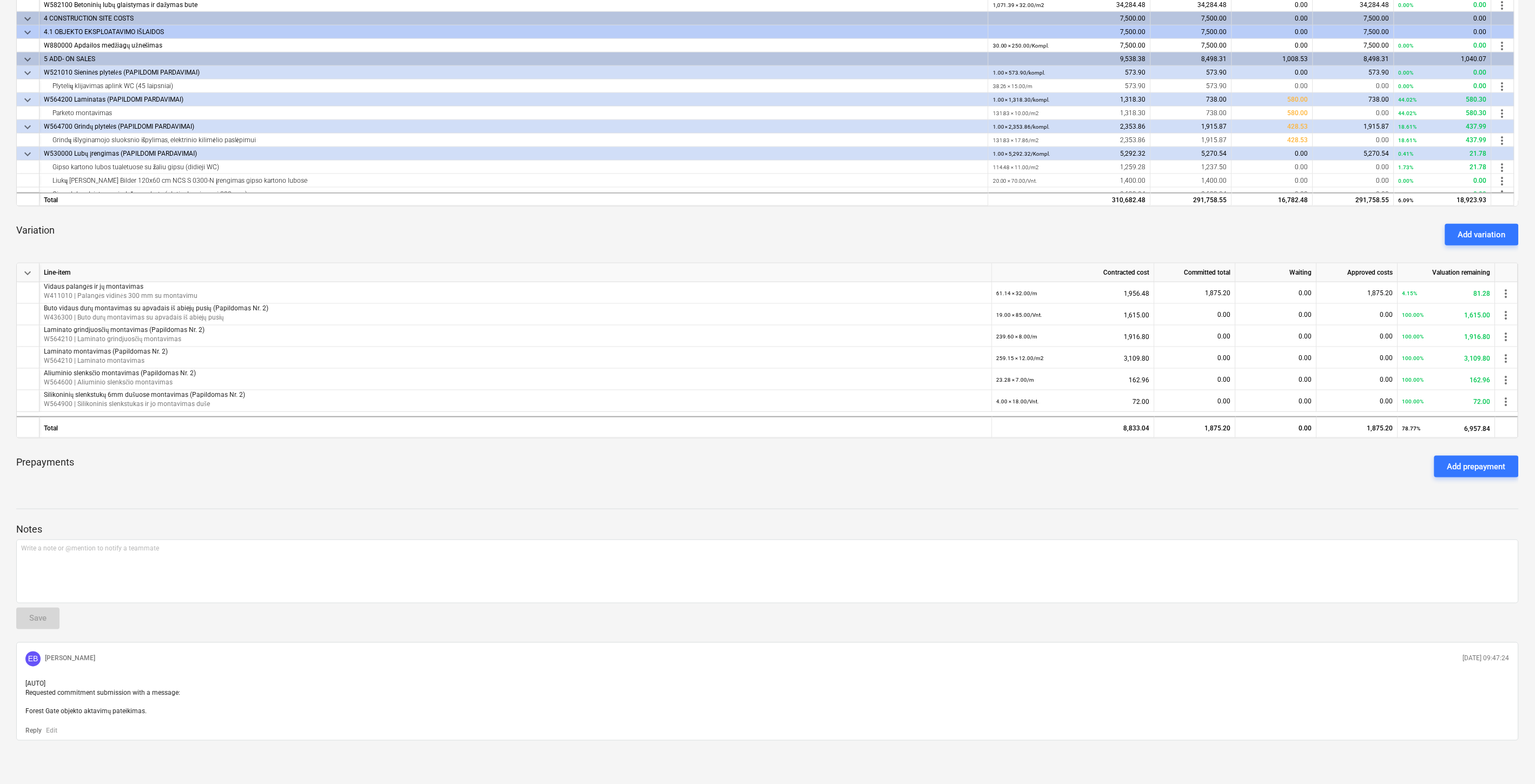
click at [472, 495] on div at bounding box center [767, 499] width 1502 height 8
drag, startPoint x: 510, startPoint y: 479, endPoint x: 18, endPoint y: 478, distance: 492.0
click at [493, 479] on div "Prepayments Add prepayment" at bounding box center [767, 466] width 1502 height 39
click at [849, 491] on div "UAB "Vilkeda" - Apdailos darbai. notes Notes (1) edit Change subcontract busine…" at bounding box center [768, 183] width 1535 height 1203
click at [864, 487] on div "UAB "Vilkeda" - Apdailos darbai. notes Notes (1) edit Change subcontract busine…" at bounding box center [768, 183] width 1535 height 1203
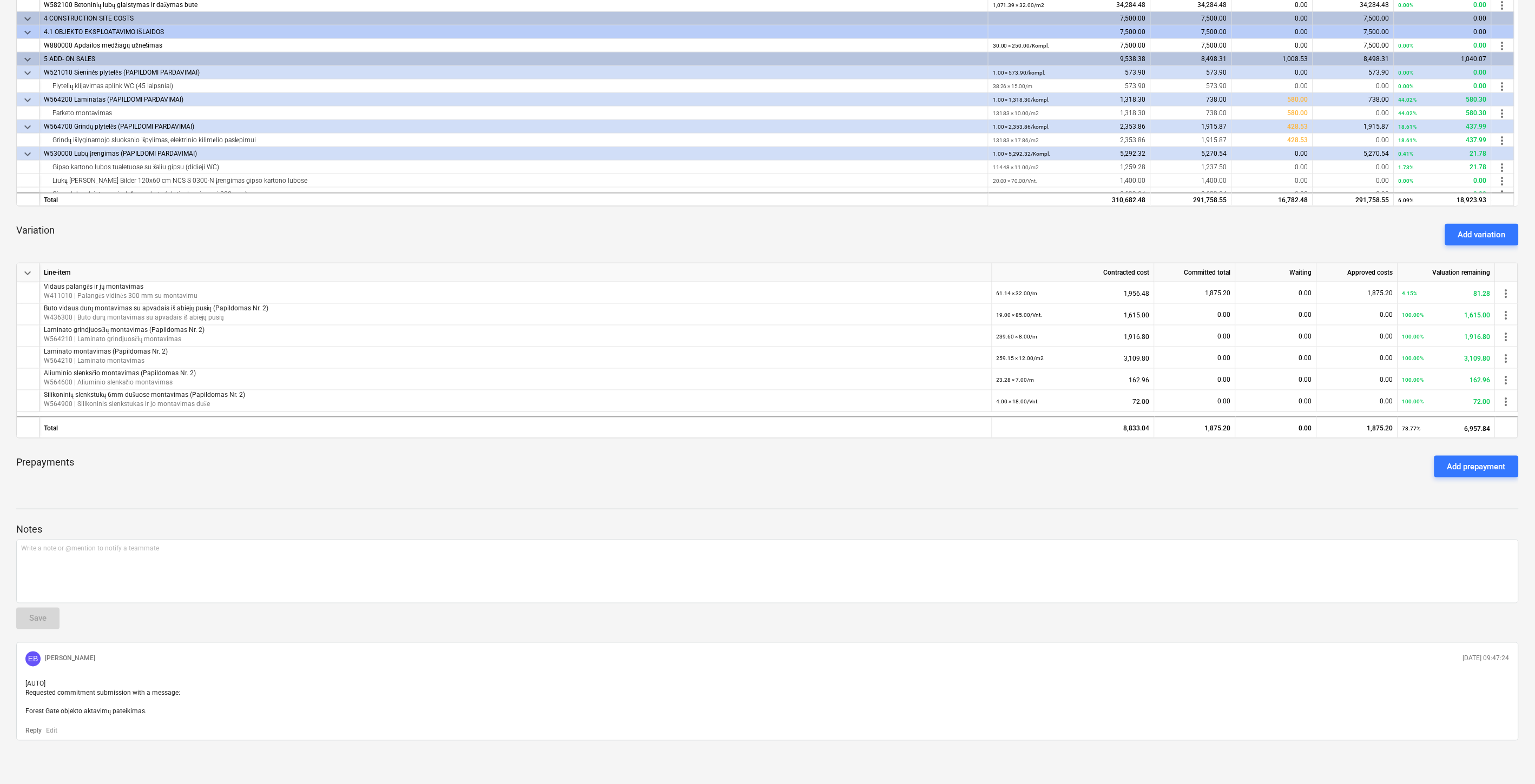
drag, startPoint x: 899, startPoint y: 472, endPoint x: 917, endPoint y: 466, distance: 19.0
click at [901, 472] on div "Prepayments Add prepayment" at bounding box center [767, 466] width 1502 height 39
click at [917, 466] on div "Prepayments Add prepayment" at bounding box center [767, 466] width 1502 height 39
click at [867, 465] on div "Prepayments Add prepayment" at bounding box center [767, 466] width 1502 height 39
click at [872, 463] on div "Prepayments Add prepayment" at bounding box center [767, 466] width 1502 height 39
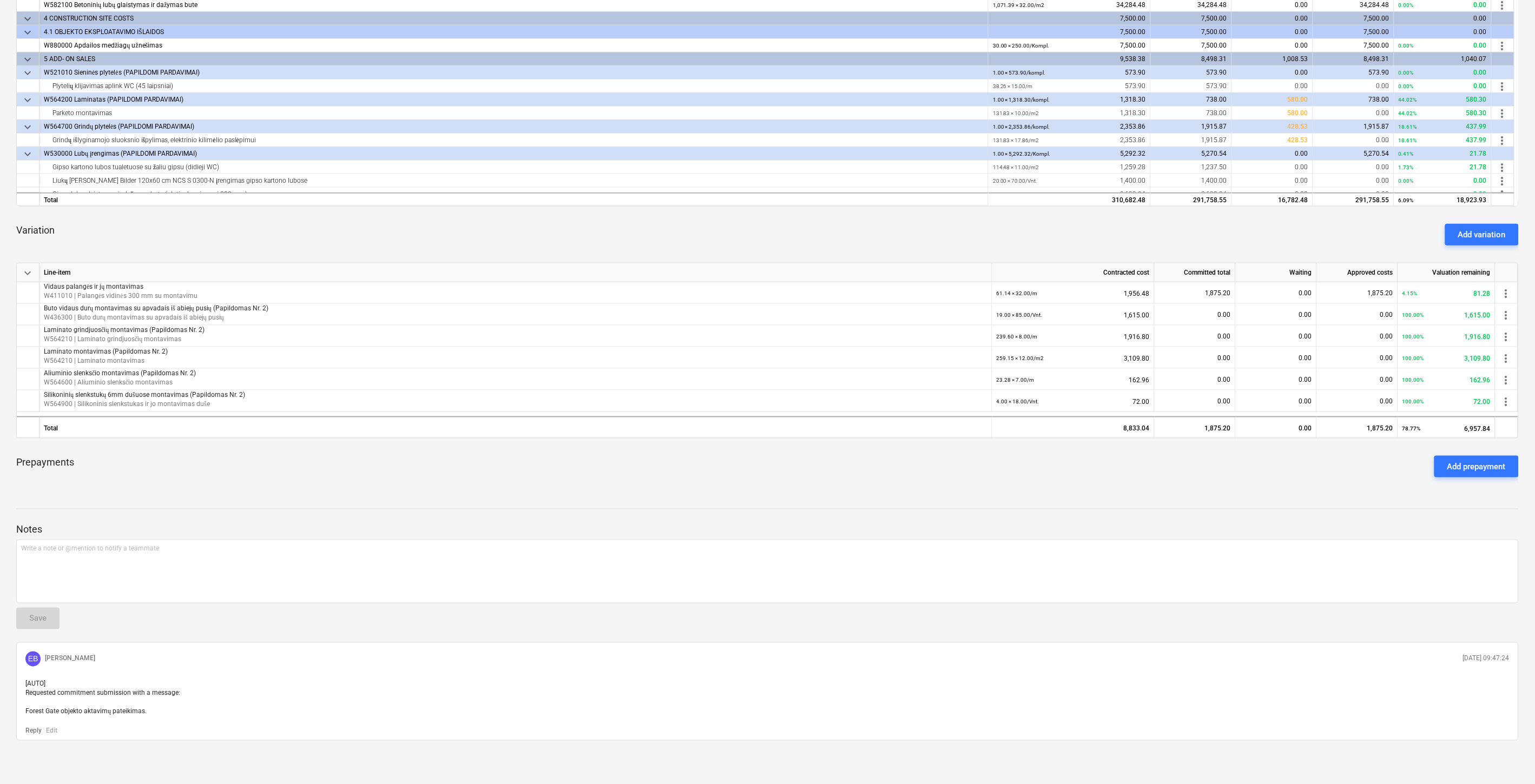
click at [897, 457] on div "Prepayments Add prepayment" at bounding box center [767, 466] width 1502 height 39
drag, startPoint x: 927, startPoint y: 450, endPoint x: 469, endPoint y: 478, distance: 458.9
click at [923, 449] on div "Prepayments Add prepayment" at bounding box center [767, 466] width 1502 height 39
click at [954, 457] on div "Prepayments Add prepayment" at bounding box center [767, 466] width 1502 height 39
click at [998, 456] on div "Prepayments Add prepayment" at bounding box center [767, 466] width 1502 height 39
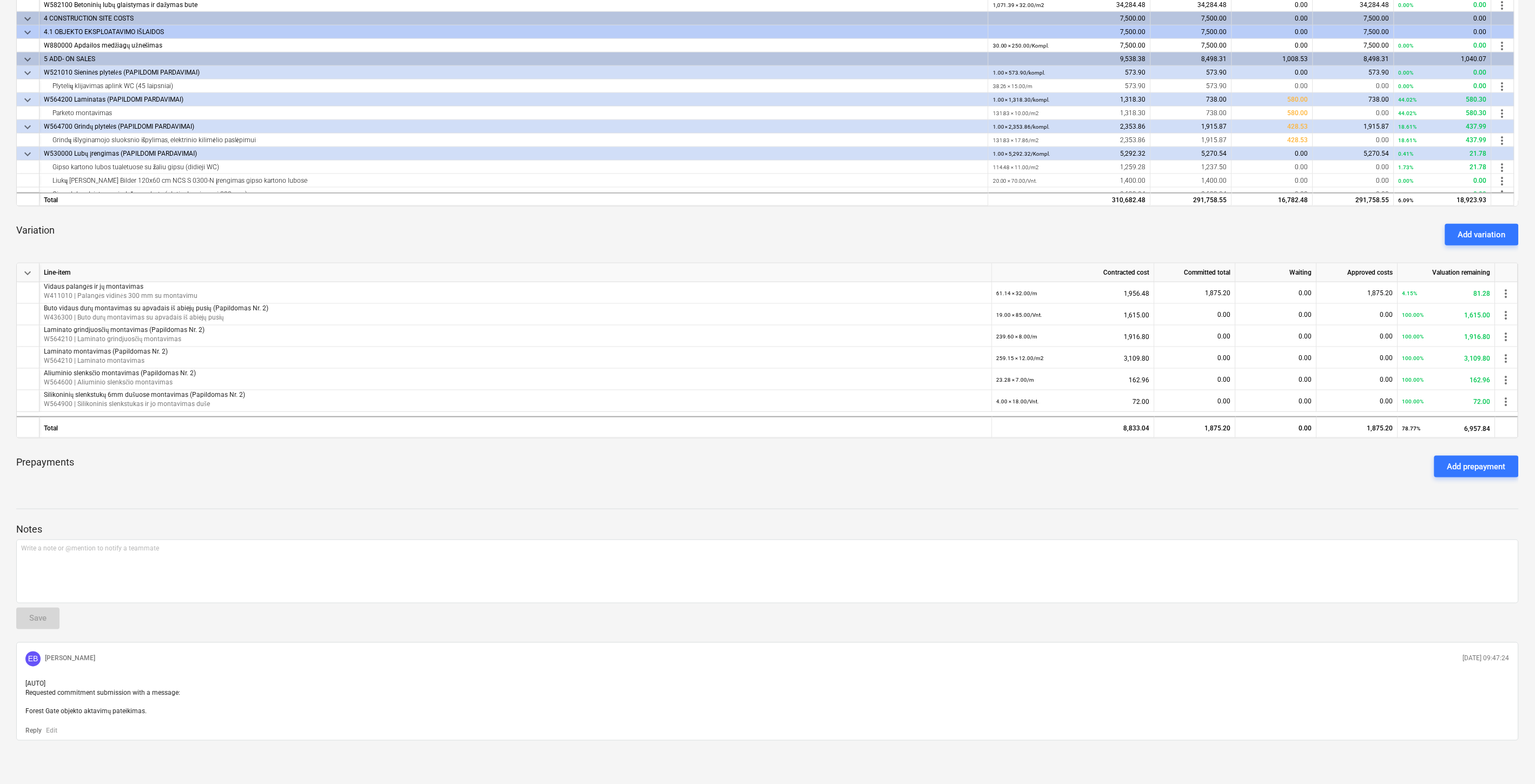
drag, startPoint x: 873, startPoint y: 488, endPoint x: 677, endPoint y: 615, distance: 233.5
click at [873, 488] on div "UAB "Vilkeda" - Apdailos darbai. notes Notes (1) edit Change subcontract busine…" at bounding box center [768, 183] width 1535 height 1203
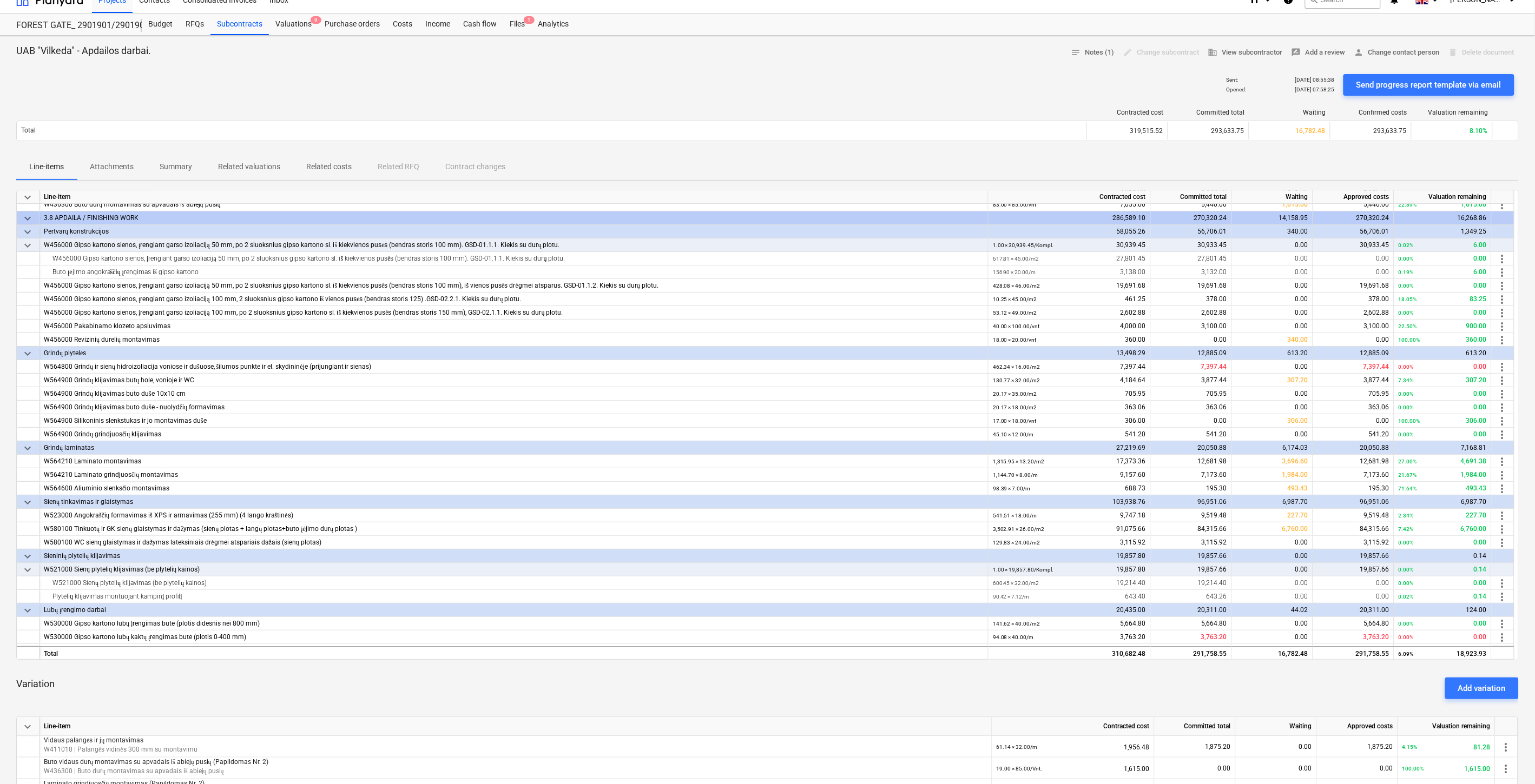
scroll to position [0, 0]
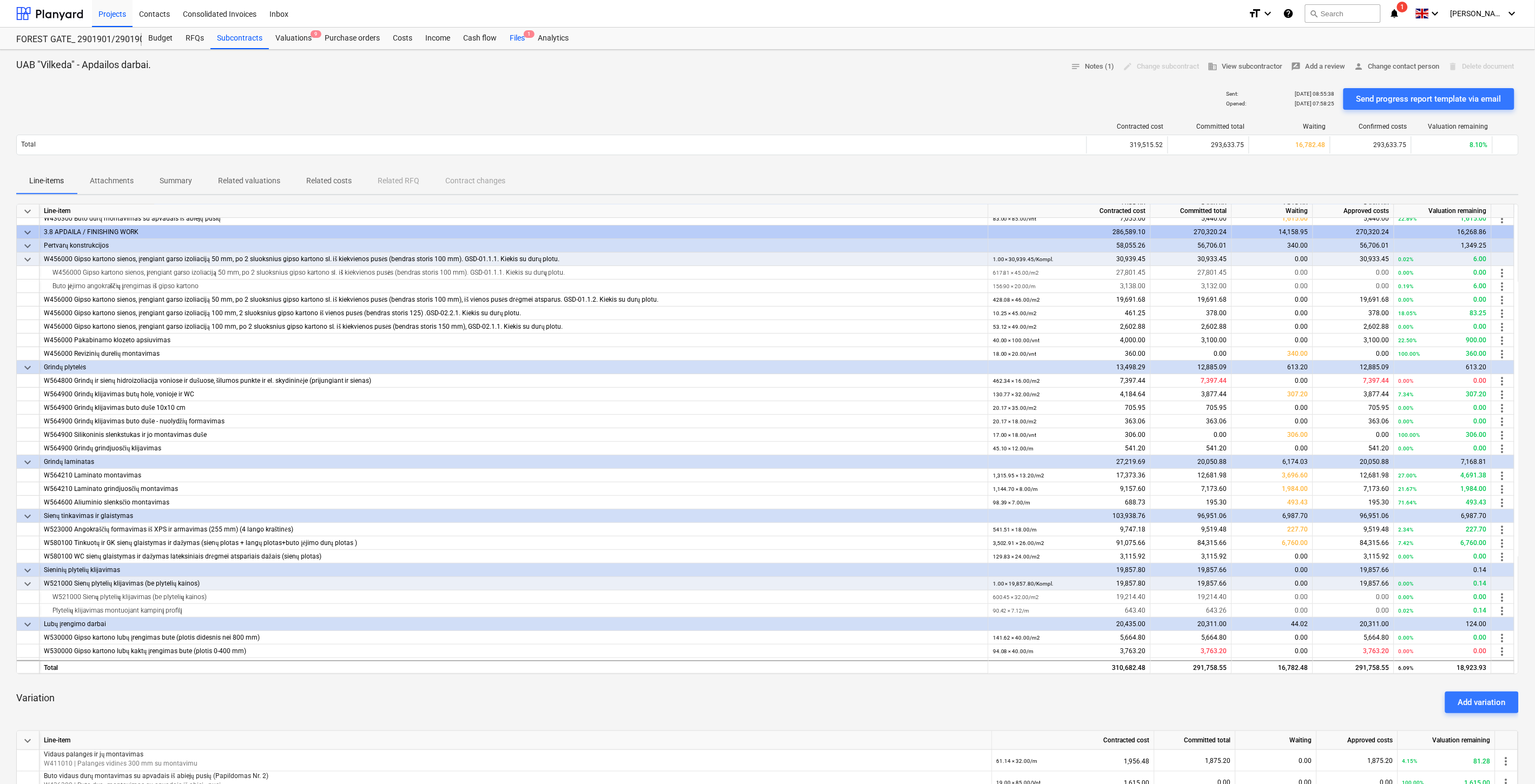
click at [530, 35] on span "1" at bounding box center [529, 34] width 11 height 8
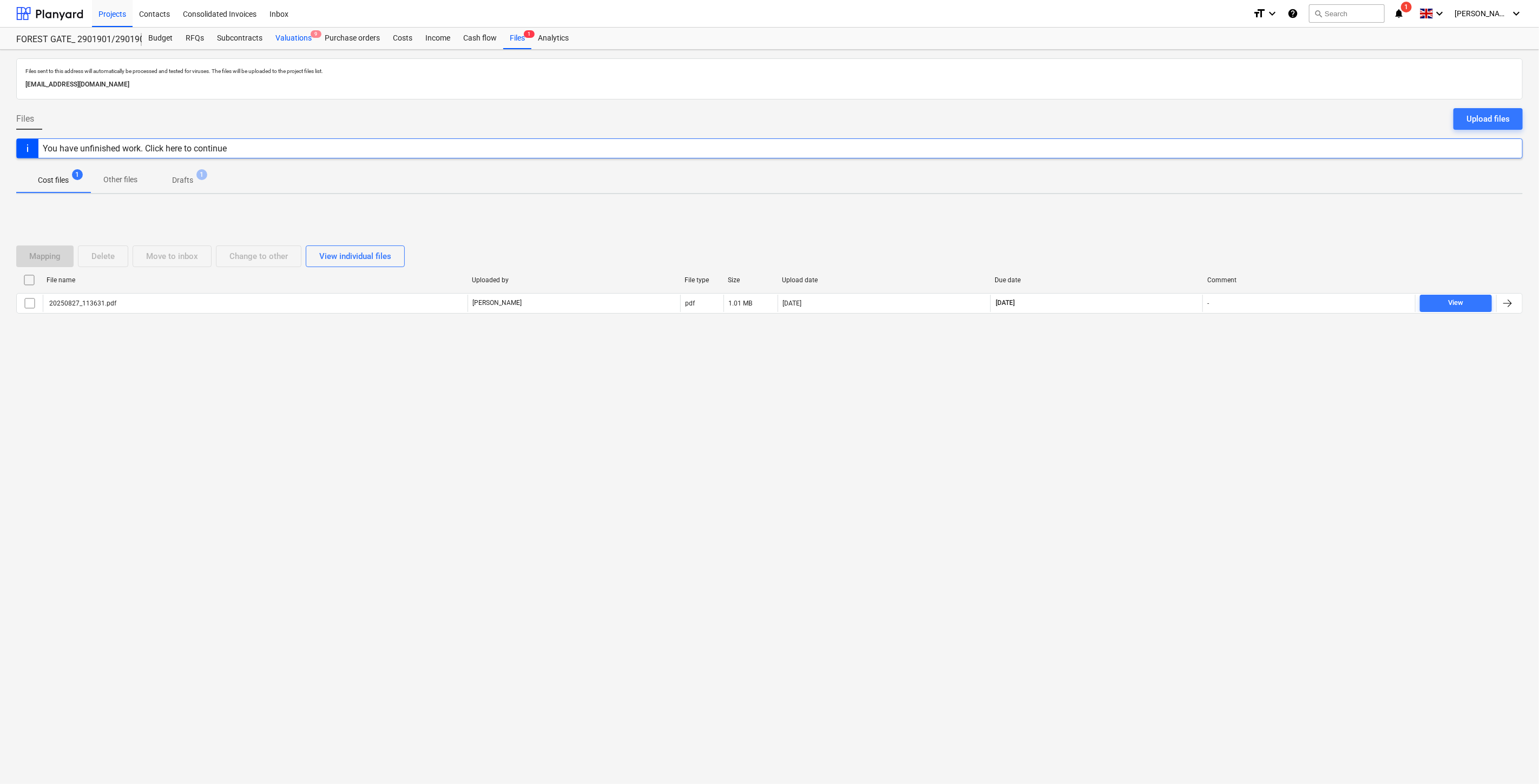
click at [296, 39] on div "Valuations 9" at bounding box center [293, 38] width 49 height 21
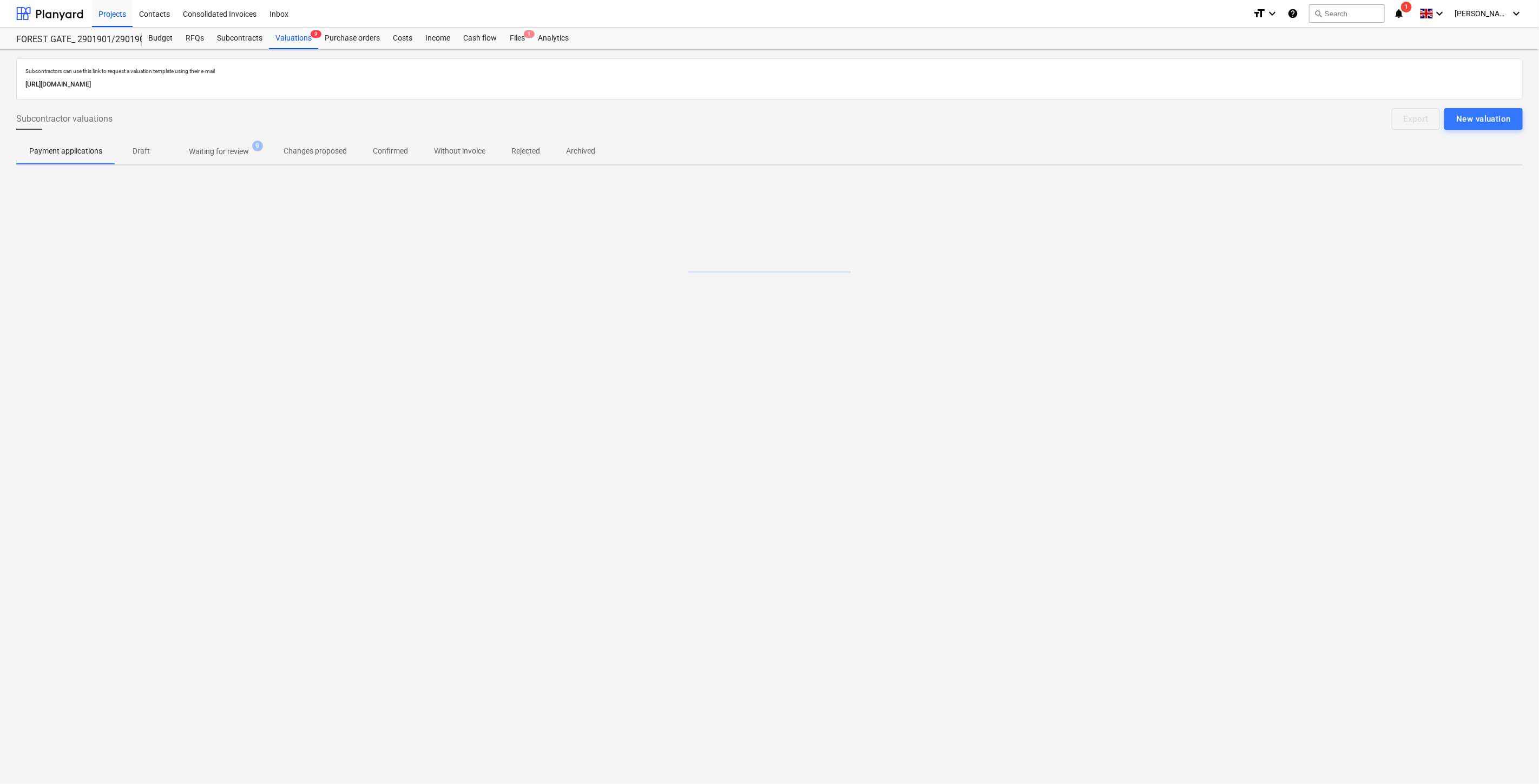
click at [231, 155] on p "Waiting for review" at bounding box center [219, 152] width 60 height 11
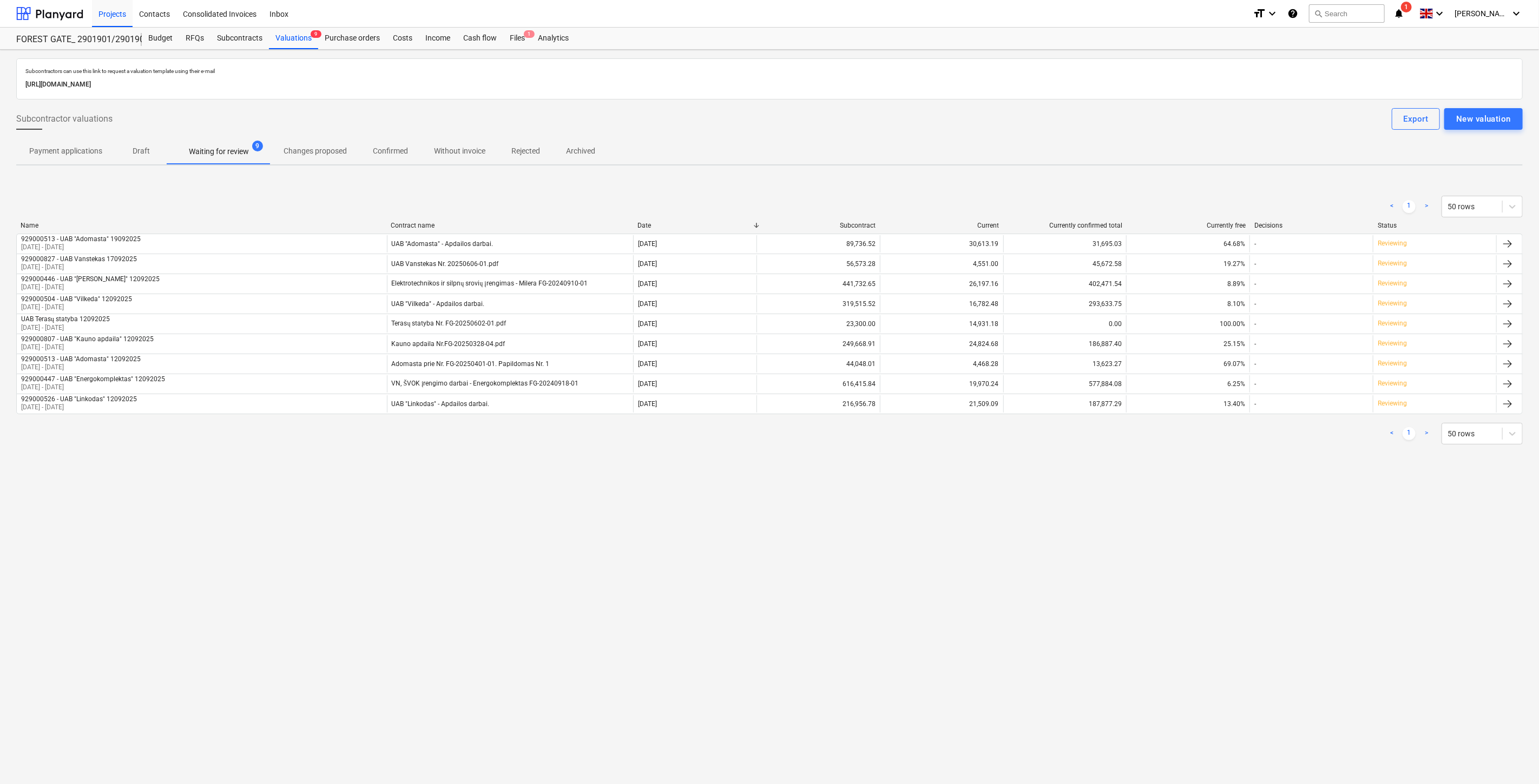
click at [594, 551] on div "Subcontractors can use this link to request a valuation template using their e-…" at bounding box center [770, 417] width 1539 height 734
click at [609, 543] on div "Subcontractors can use this link to request a valuation template using their e-…" at bounding box center [770, 417] width 1539 height 734
drag, startPoint x: 623, startPoint y: 536, endPoint x: 639, endPoint y: 525, distance: 19.4
click at [624, 534] on div "Subcontractors can use this link to request a valuation template using their e-…" at bounding box center [770, 417] width 1539 height 734
click at [639, 525] on div "Subcontractors can use this link to request a valuation template using their e-…" at bounding box center [770, 417] width 1539 height 734
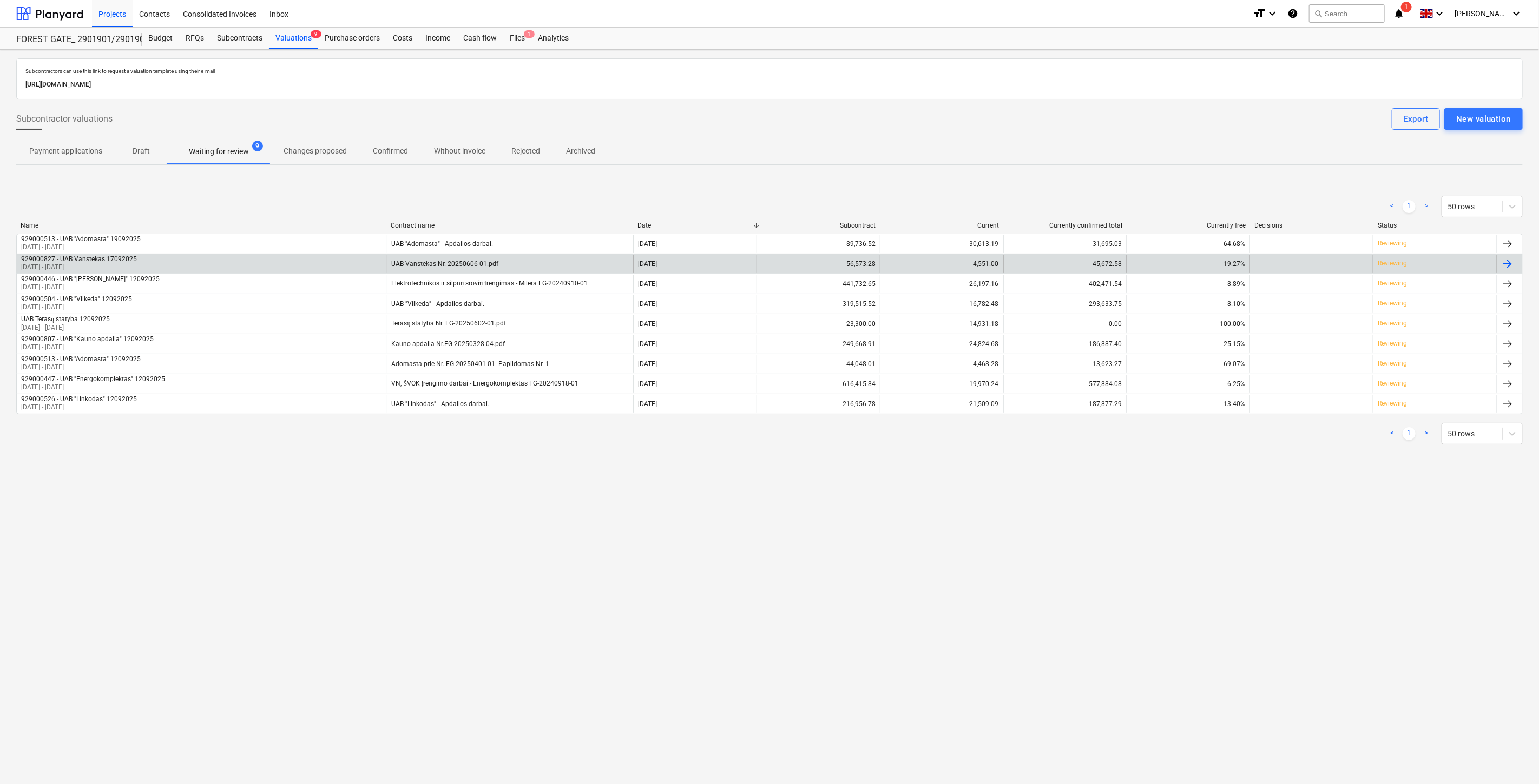
click at [602, 268] on div "UAB Vanstekas Nr. 20250606-01.pdf" at bounding box center [510, 264] width 247 height 17
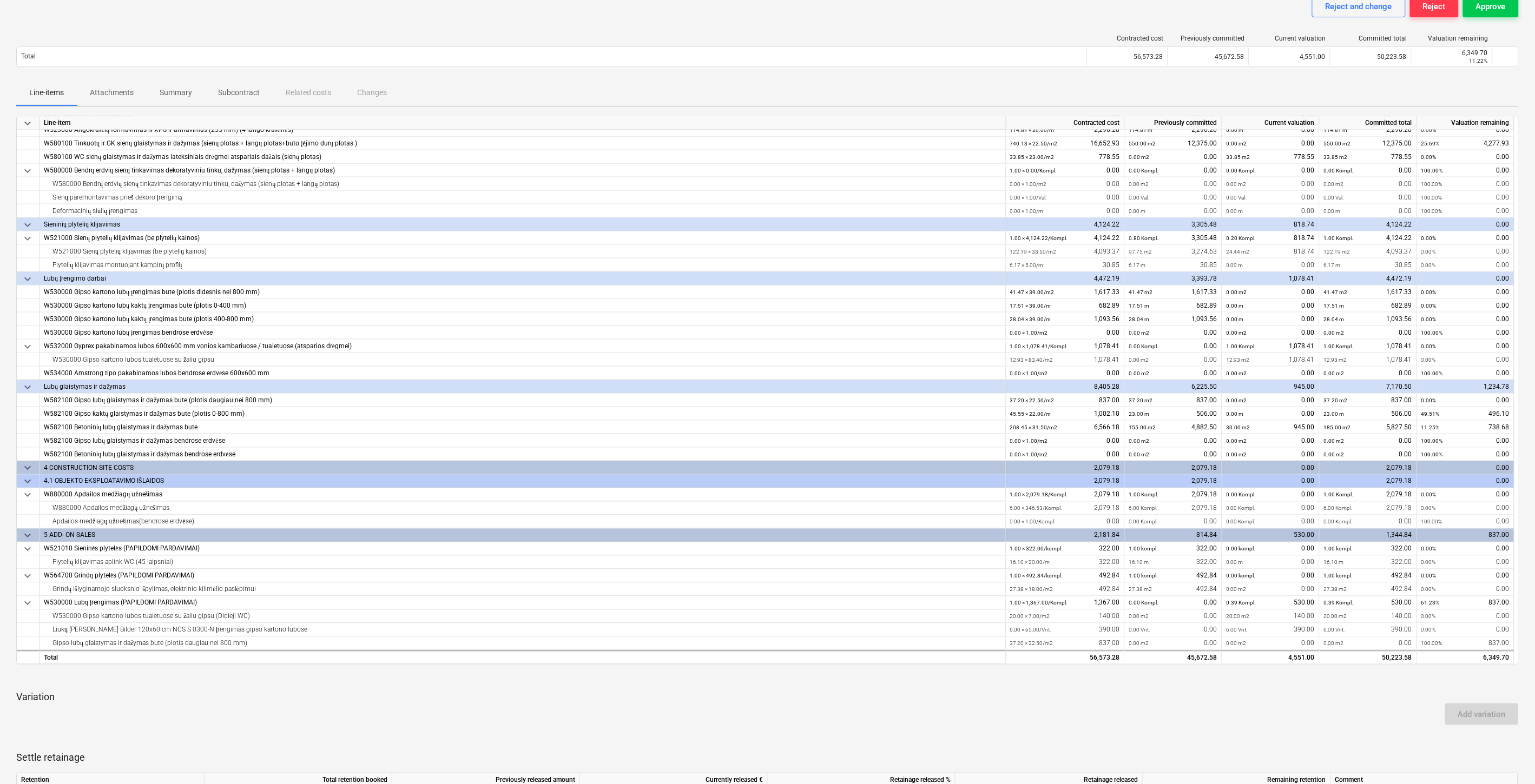
scroll to position [278, 0]
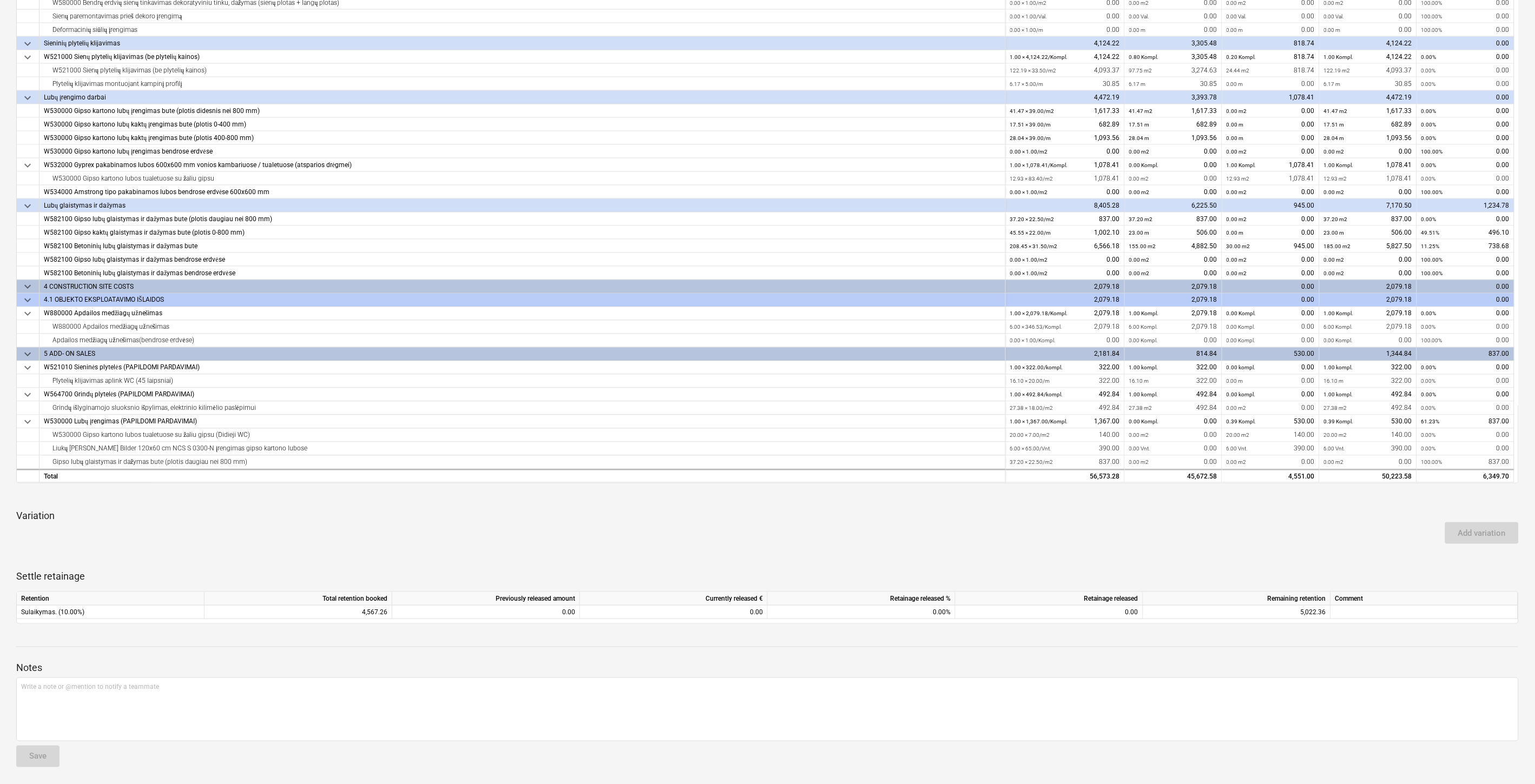
click at [1291, 542] on div "Add variation" at bounding box center [768, 533] width 1511 height 30
click at [1291, 525] on div "Add variation" at bounding box center [768, 533] width 1511 height 30
drag, startPoint x: 1291, startPoint y: 521, endPoint x: 1294, endPoint y: 514, distance: 7.6
click at [1293, 515] on div "Variation Add variation" at bounding box center [767, 527] width 1502 height 35
click at [1295, 508] on div "keyboard_arrow_down Line-item Contracted cost Previously committed Current valu…" at bounding box center [767, 279] width 1502 height 690
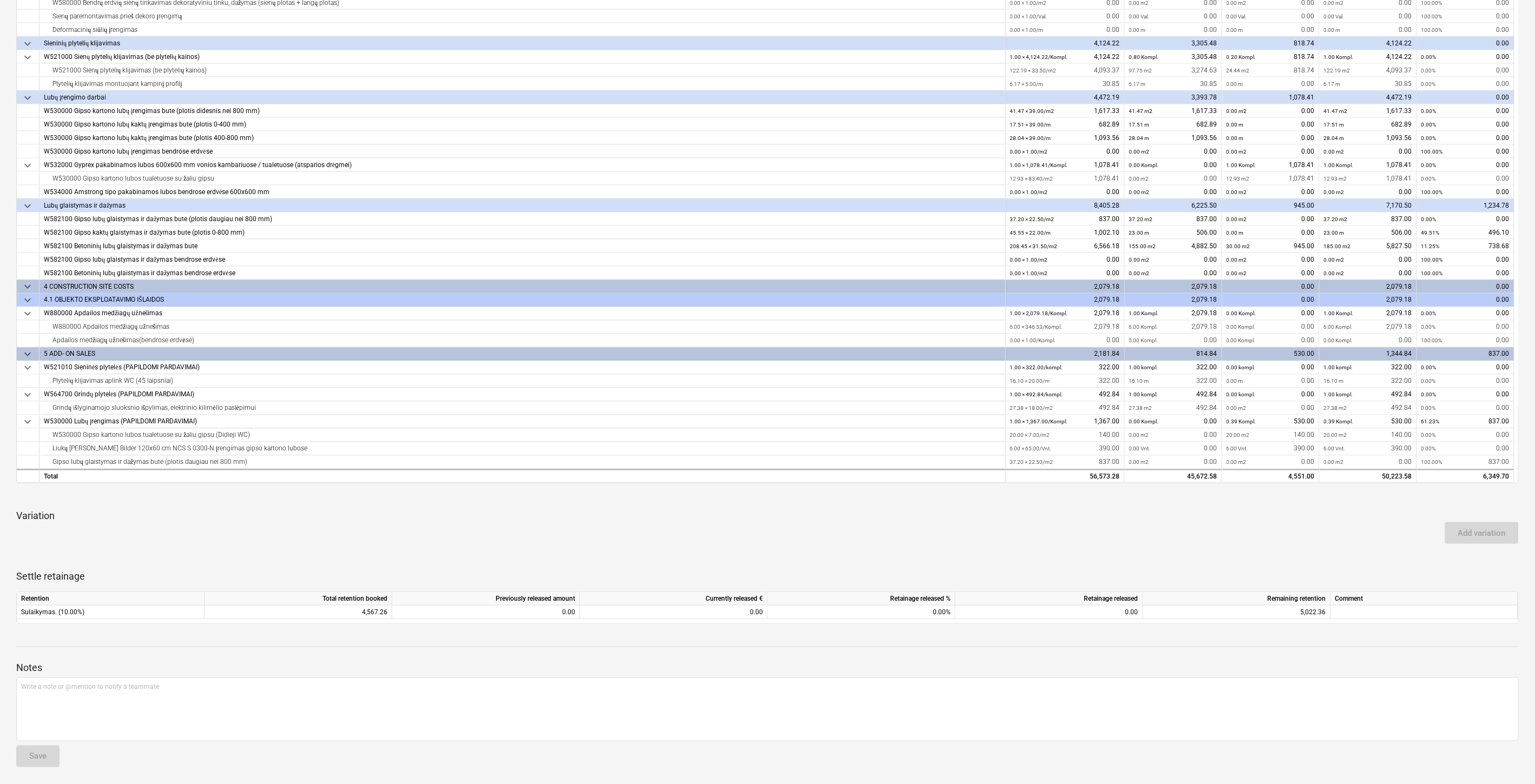
click at [1264, 530] on div "Add variation" at bounding box center [768, 533] width 1511 height 30
click at [1269, 521] on div "Add variation" at bounding box center [768, 533] width 1511 height 30
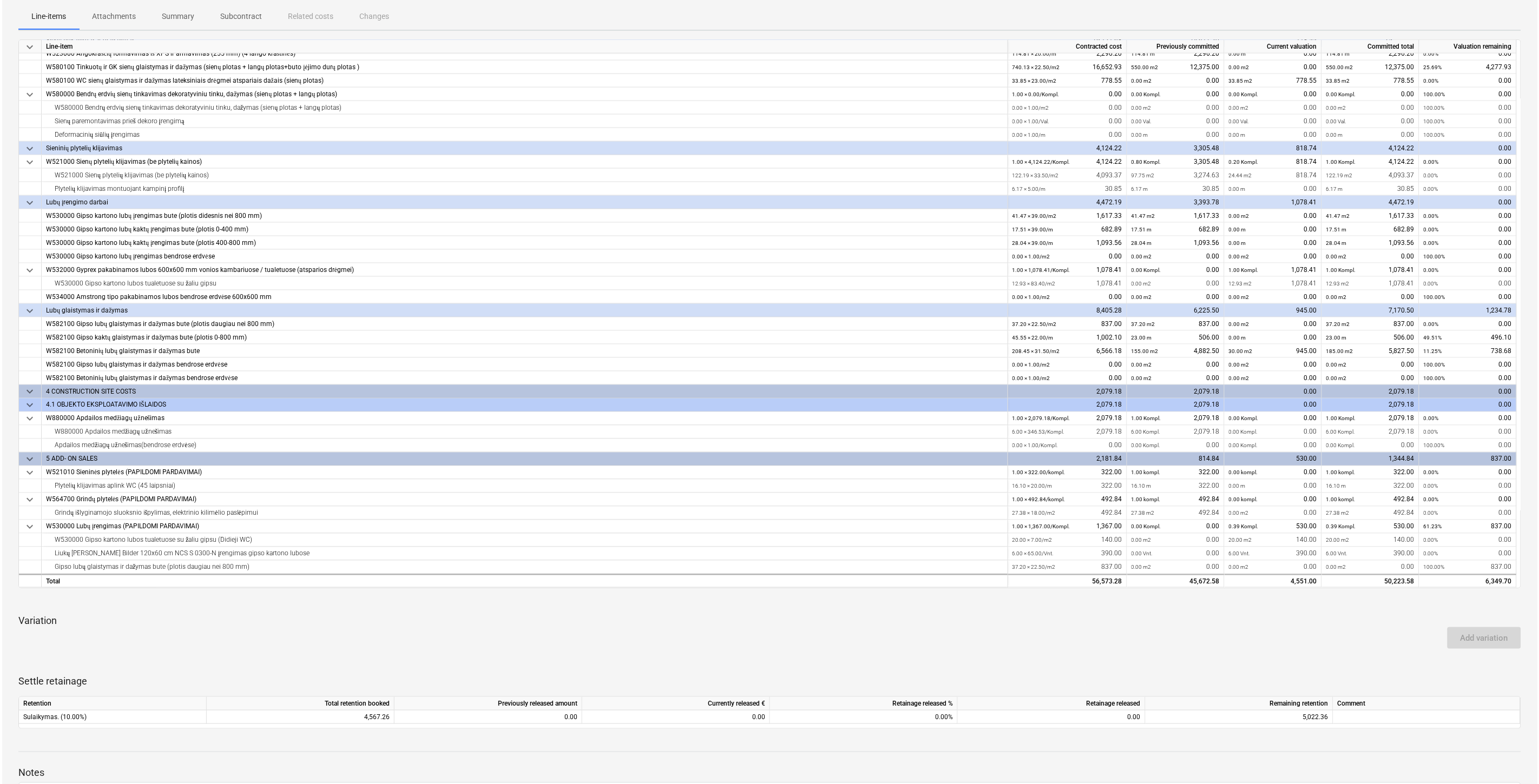
scroll to position [0, 0]
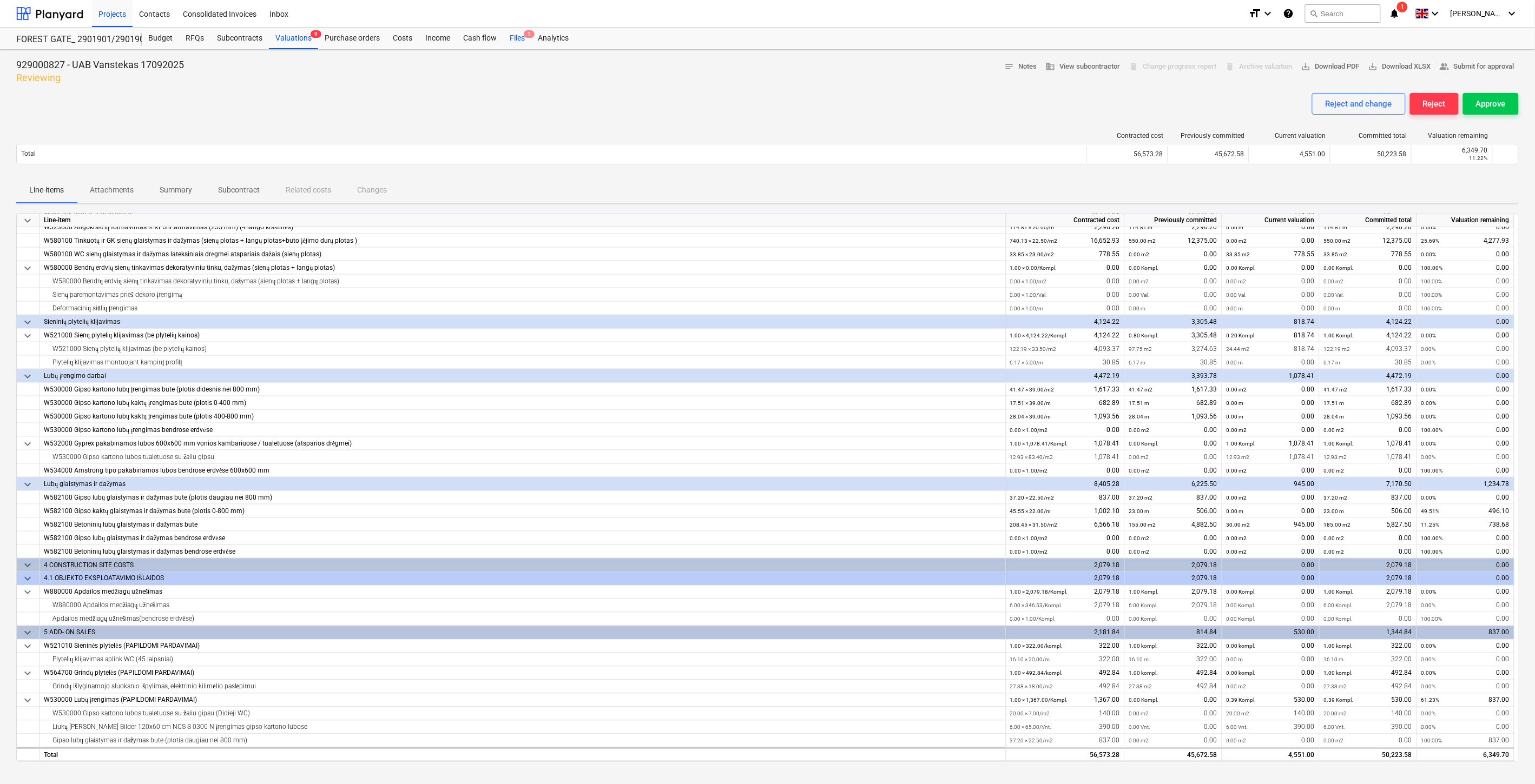
click at [521, 42] on div "Files 1" at bounding box center [517, 38] width 28 height 21
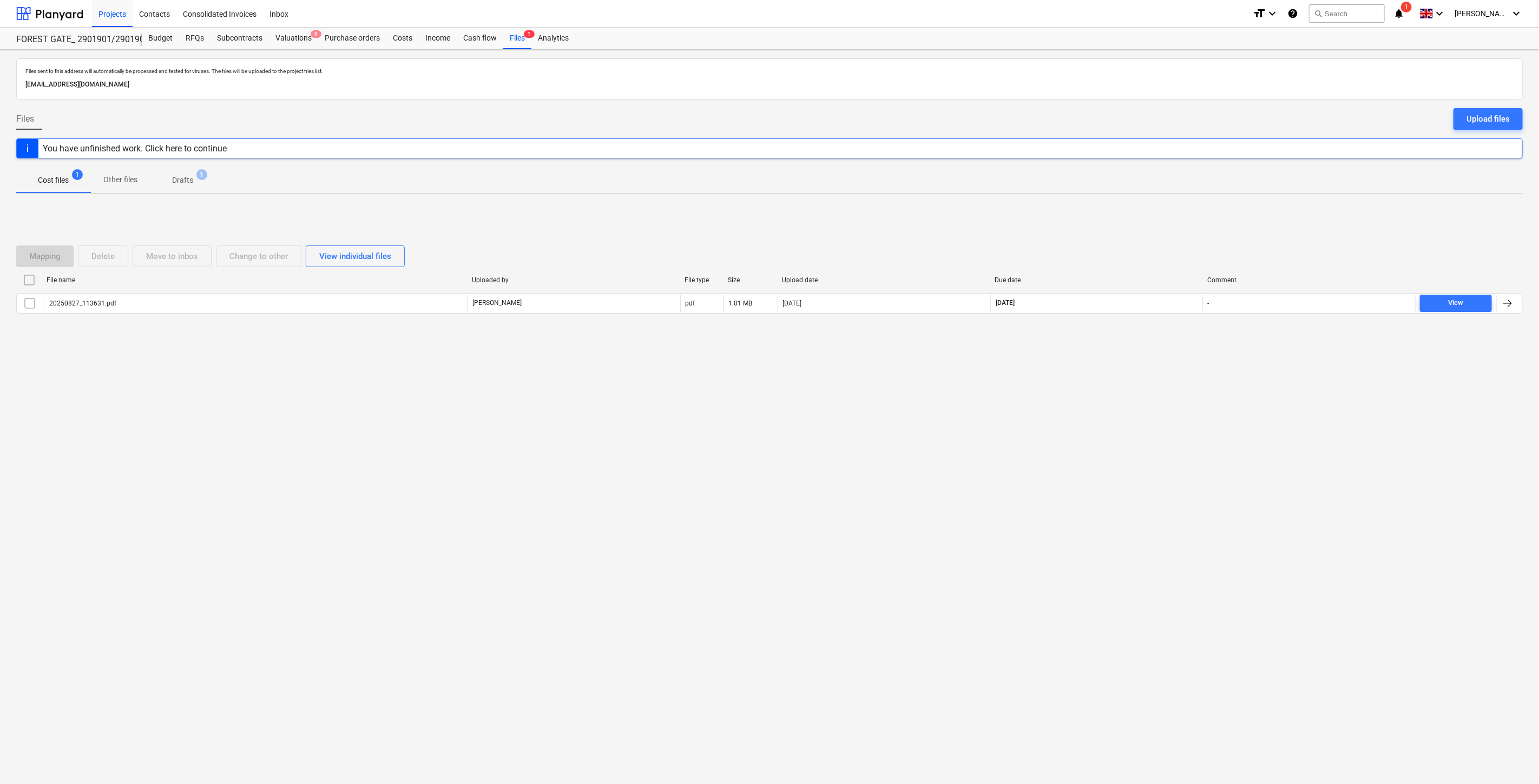
drag, startPoint x: 1107, startPoint y: 395, endPoint x: 1146, endPoint y: 356, distance: 55.2
click at [1111, 391] on div "Files sent to this address will automatically be processed and tested for virus…" at bounding box center [770, 417] width 1539 height 734
click at [1146, 356] on div "Mapping Delete Move to inbox Change to other View individual files File name Up…" at bounding box center [770, 284] width 1507 height 162
